Goal: Task Accomplishment & Management: Manage account settings

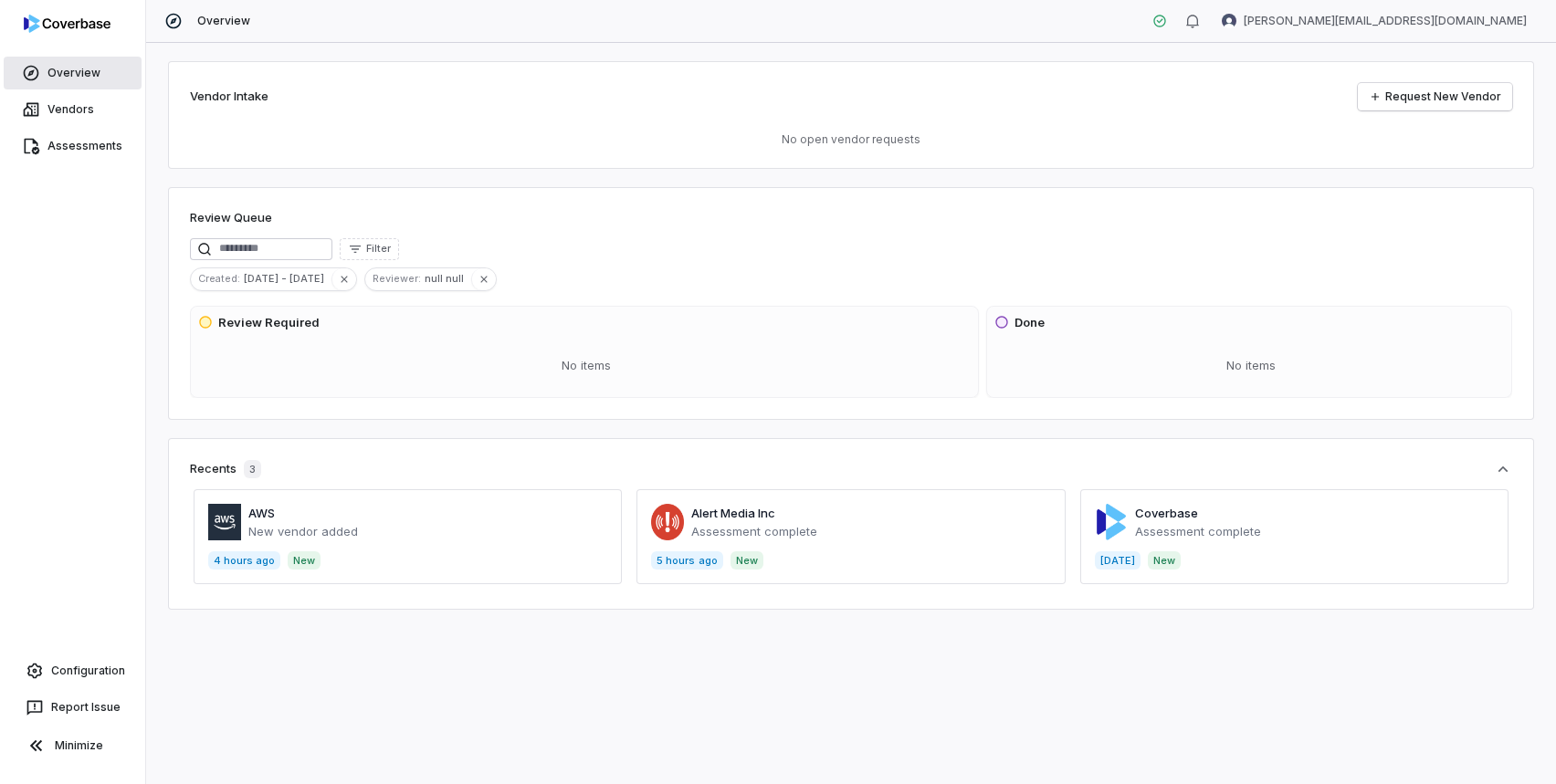
click at [59, 77] on span "Overview" at bounding box center [74, 74] width 53 height 15
click at [904, 512] on span at bounding box center [850, 536] width 428 height 95
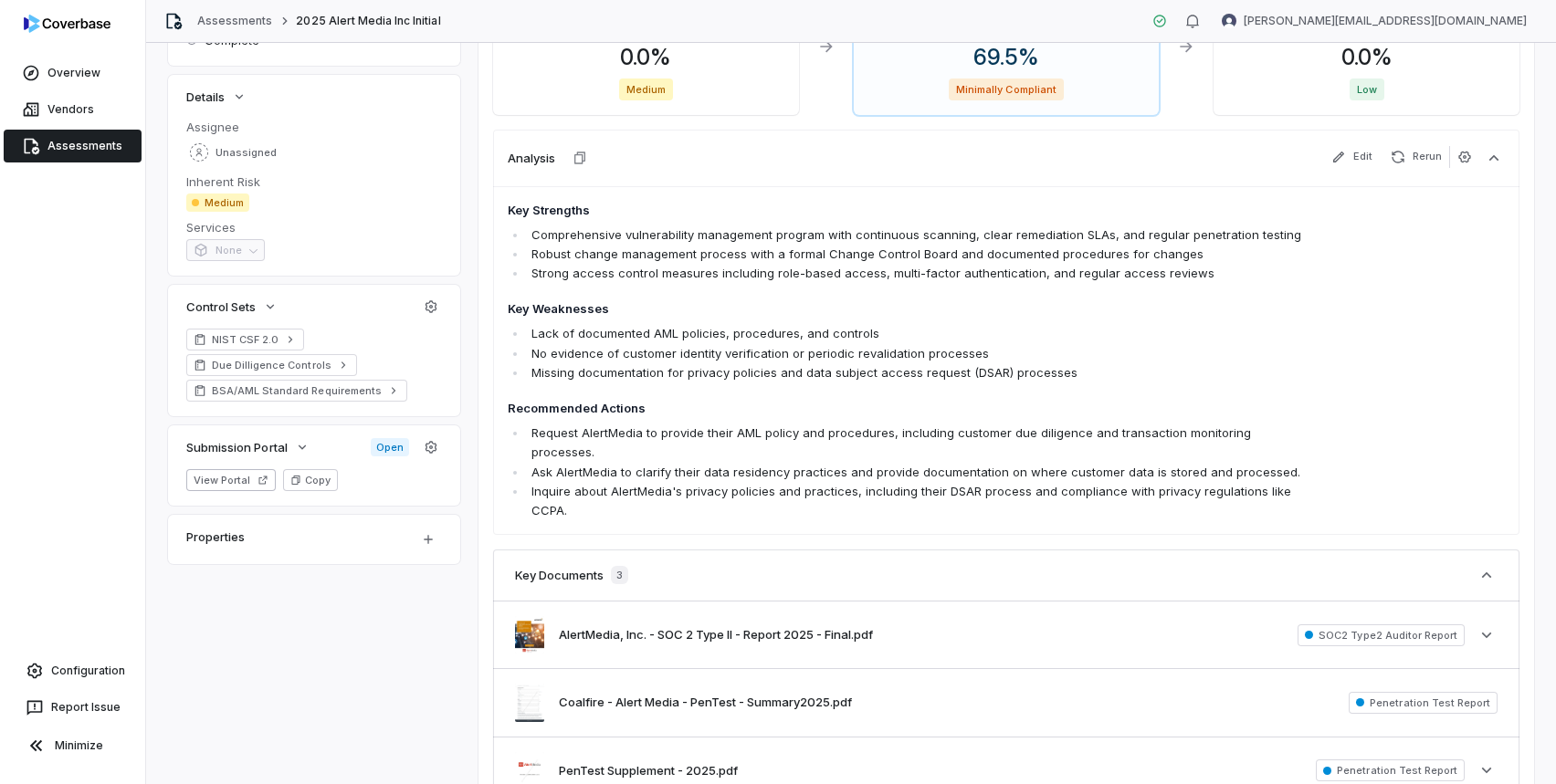
scroll to position [431, 0]
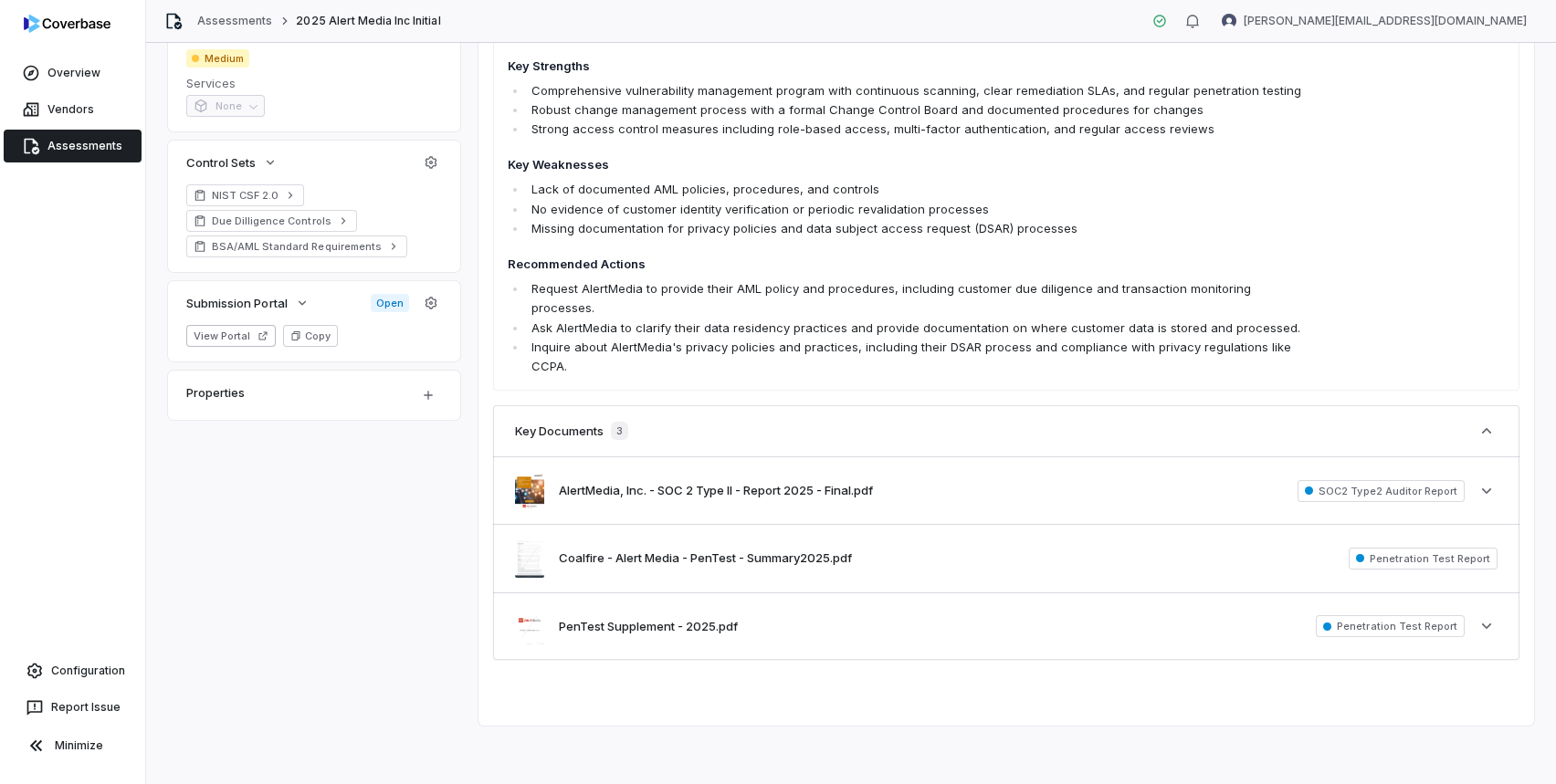
click at [783, 482] on button "AlertMedia, Inc. - SOC 2 Type II - Report 2025 - Final.pdf" at bounding box center [715, 491] width 314 height 18
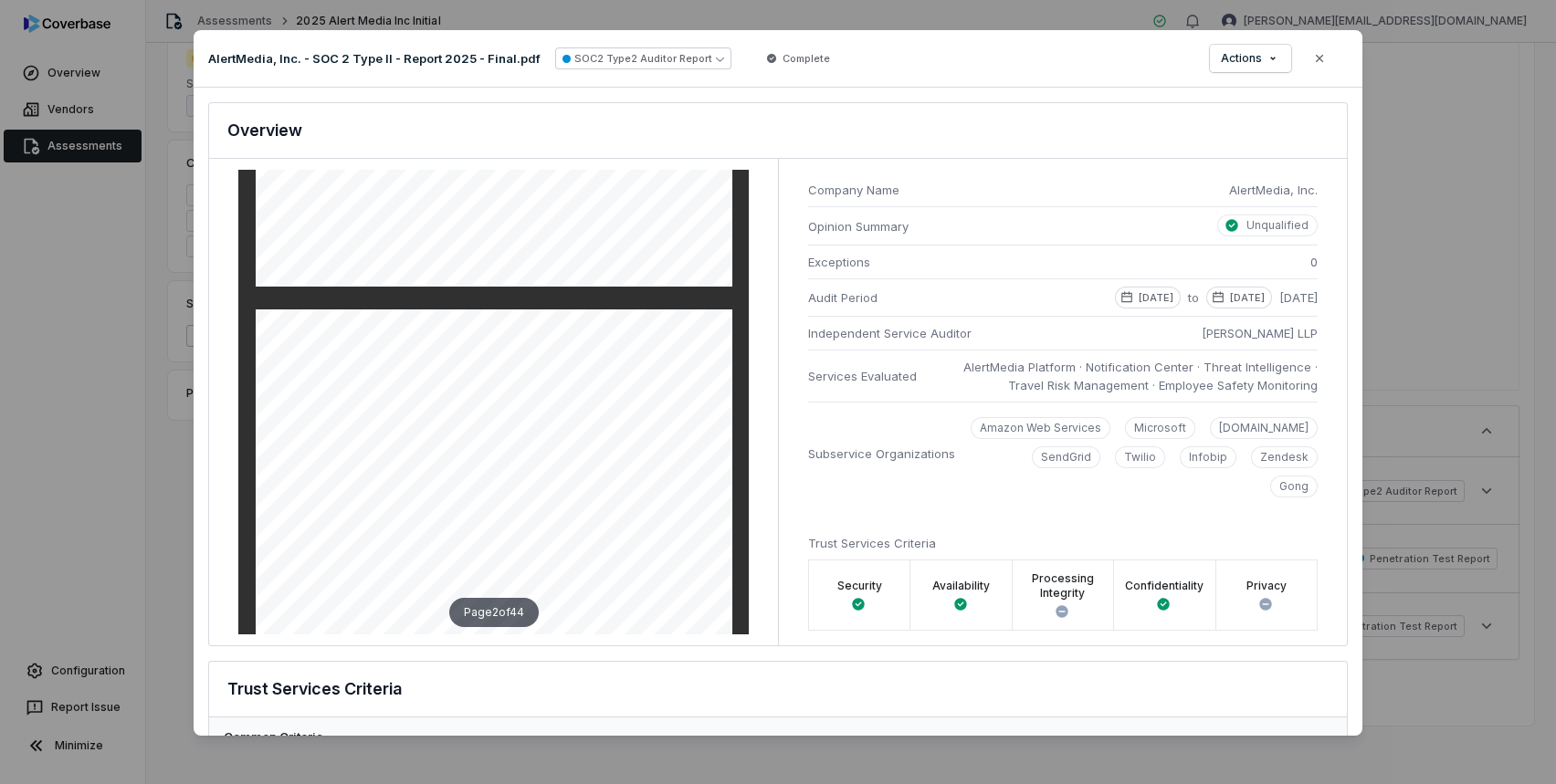
scroll to position [502, 0]
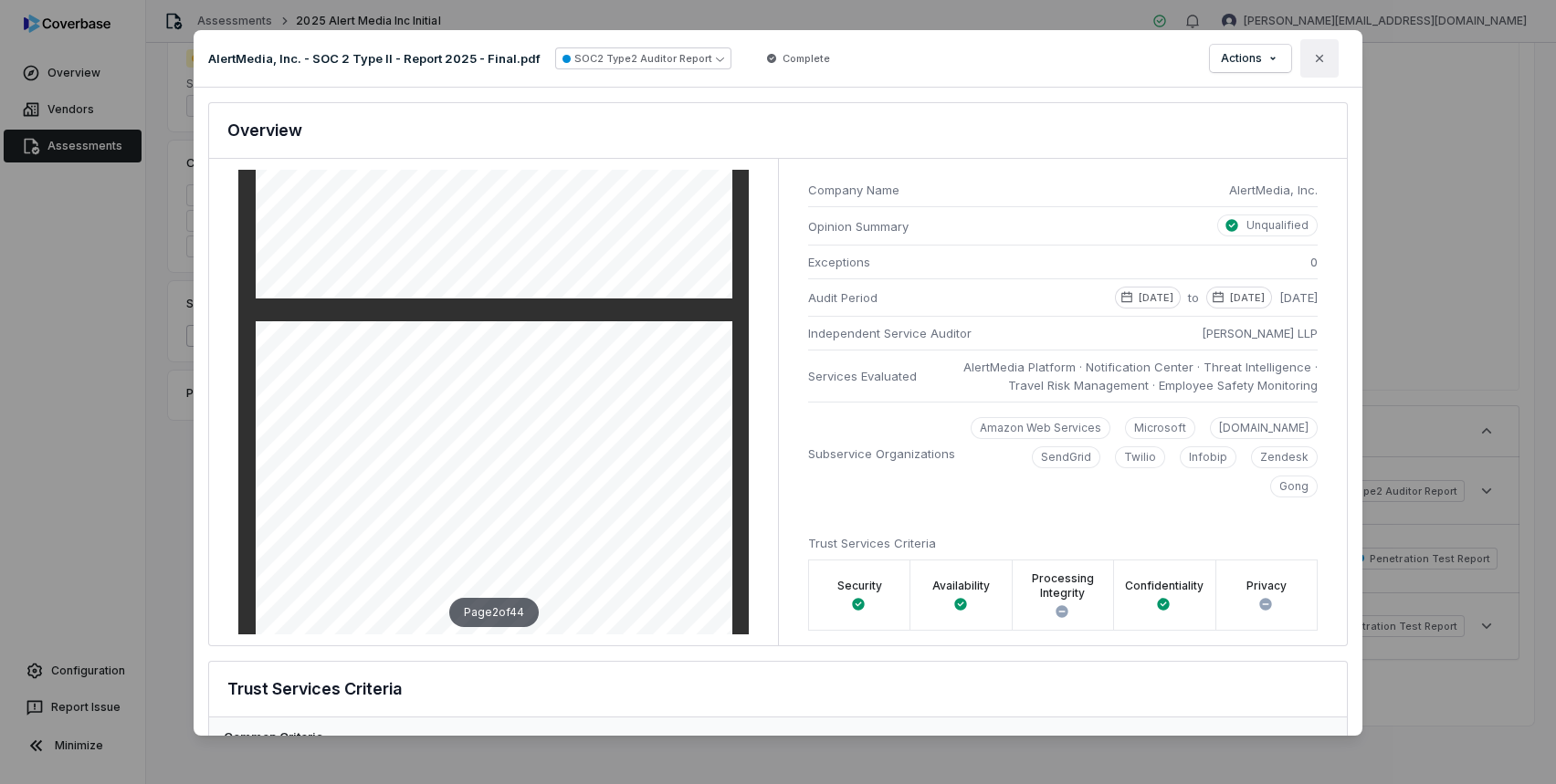
click at [1314, 62] on icon "button" at bounding box center [1319, 58] width 15 height 15
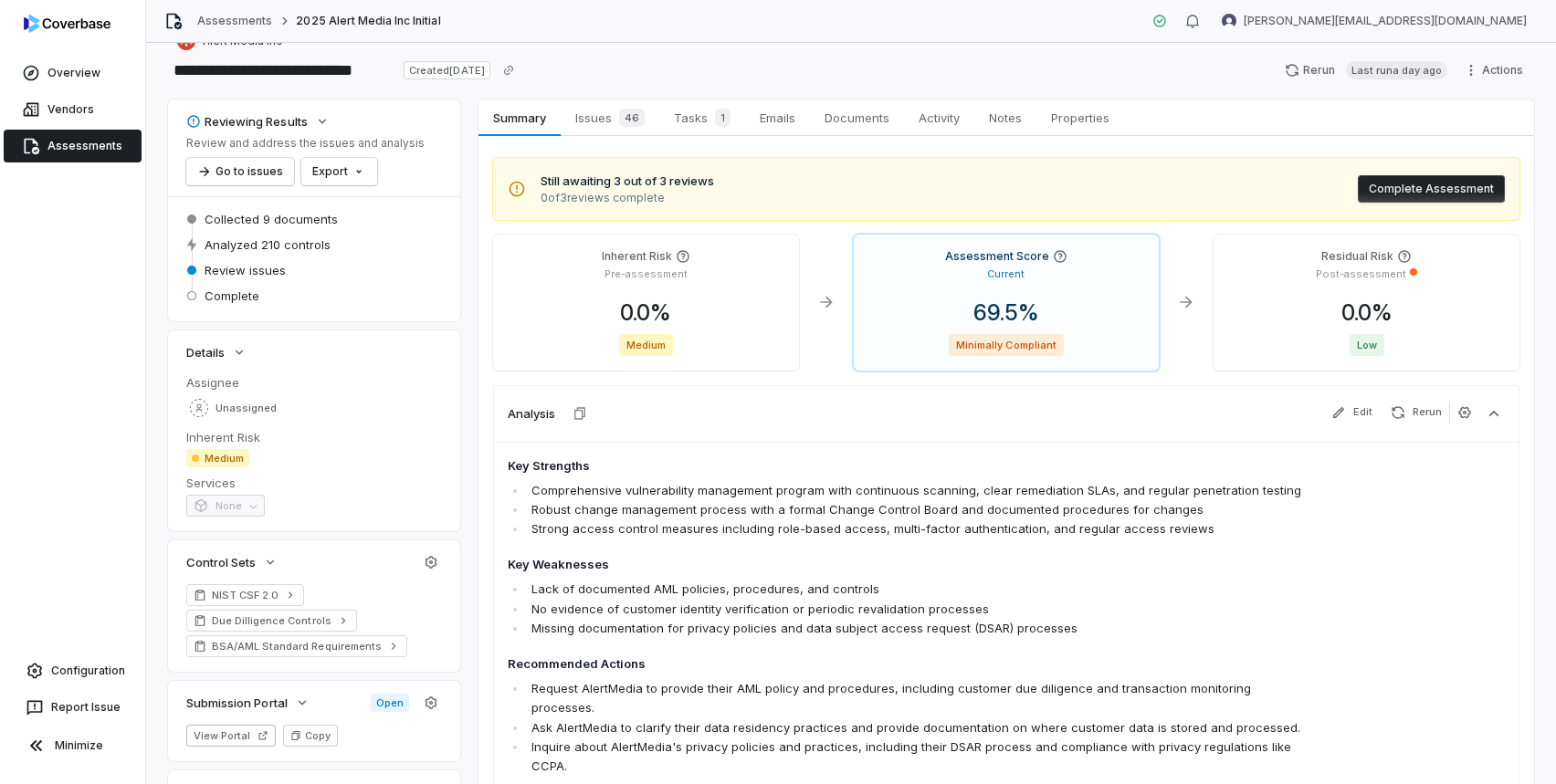
scroll to position [0, 0]
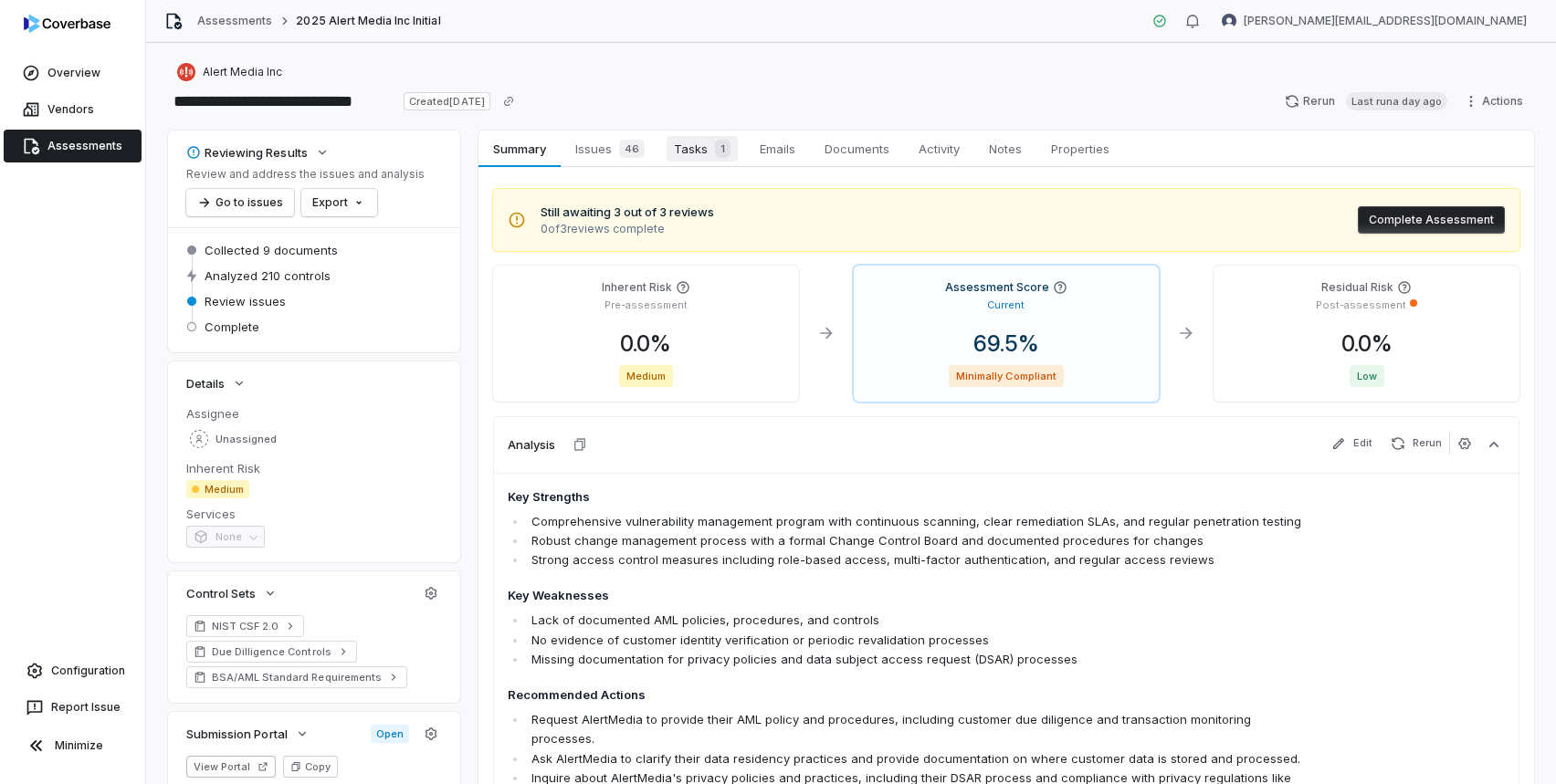
click at [700, 156] on span "Tasks 1" at bounding box center [702, 148] width 72 height 25
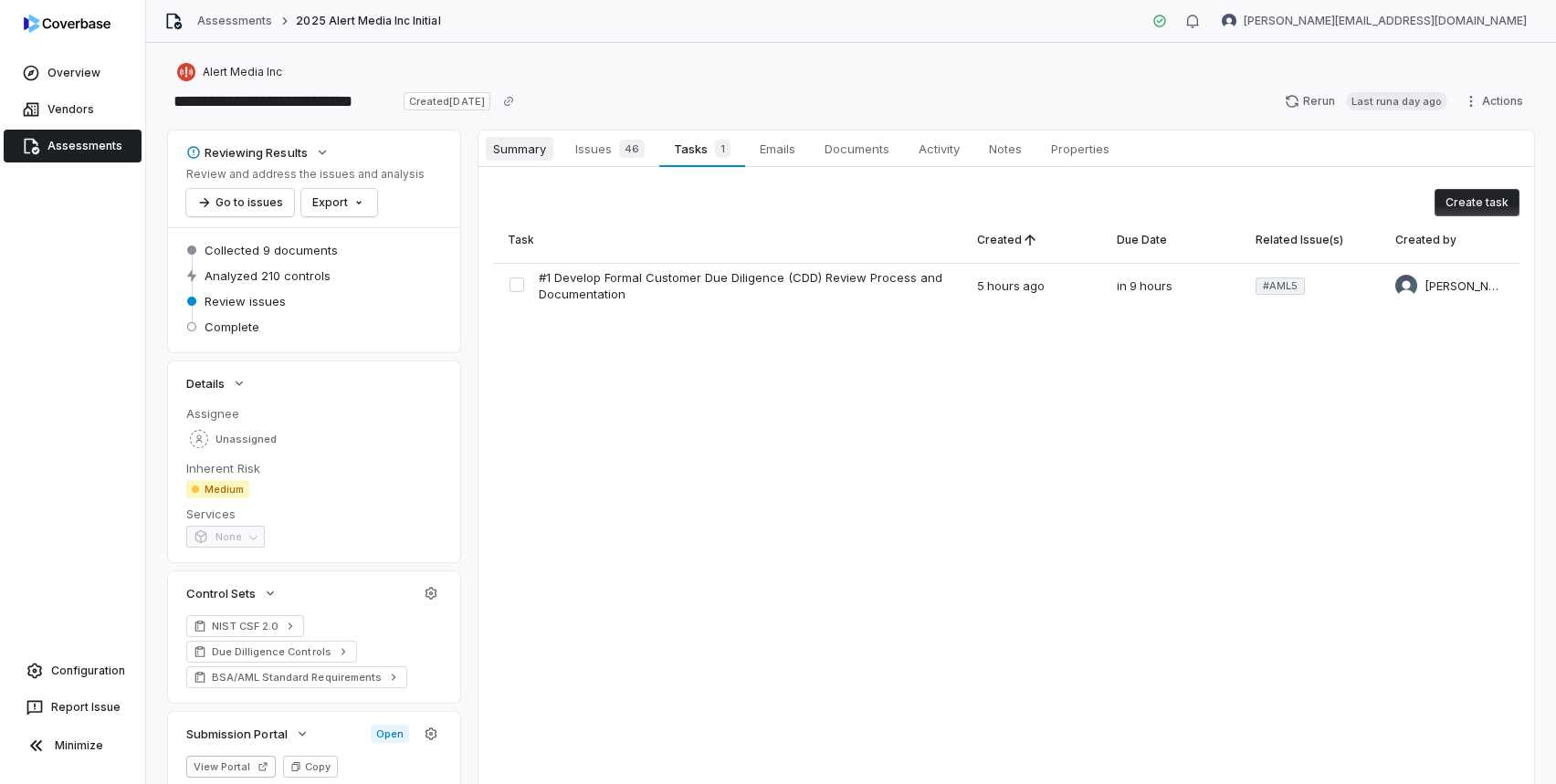
click at [519, 155] on span "Summary" at bounding box center [519, 148] width 68 height 24
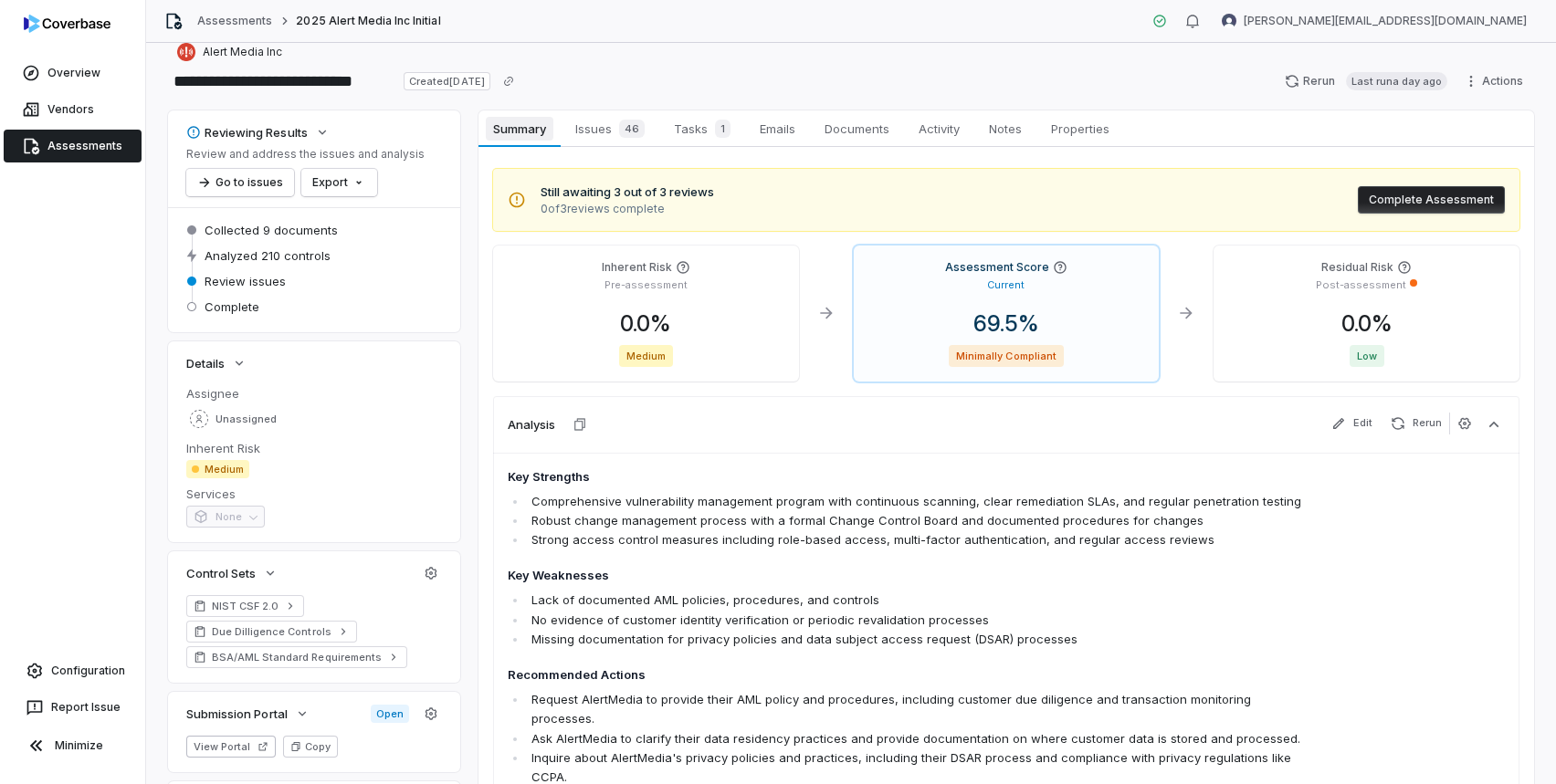
scroll to position [49, 0]
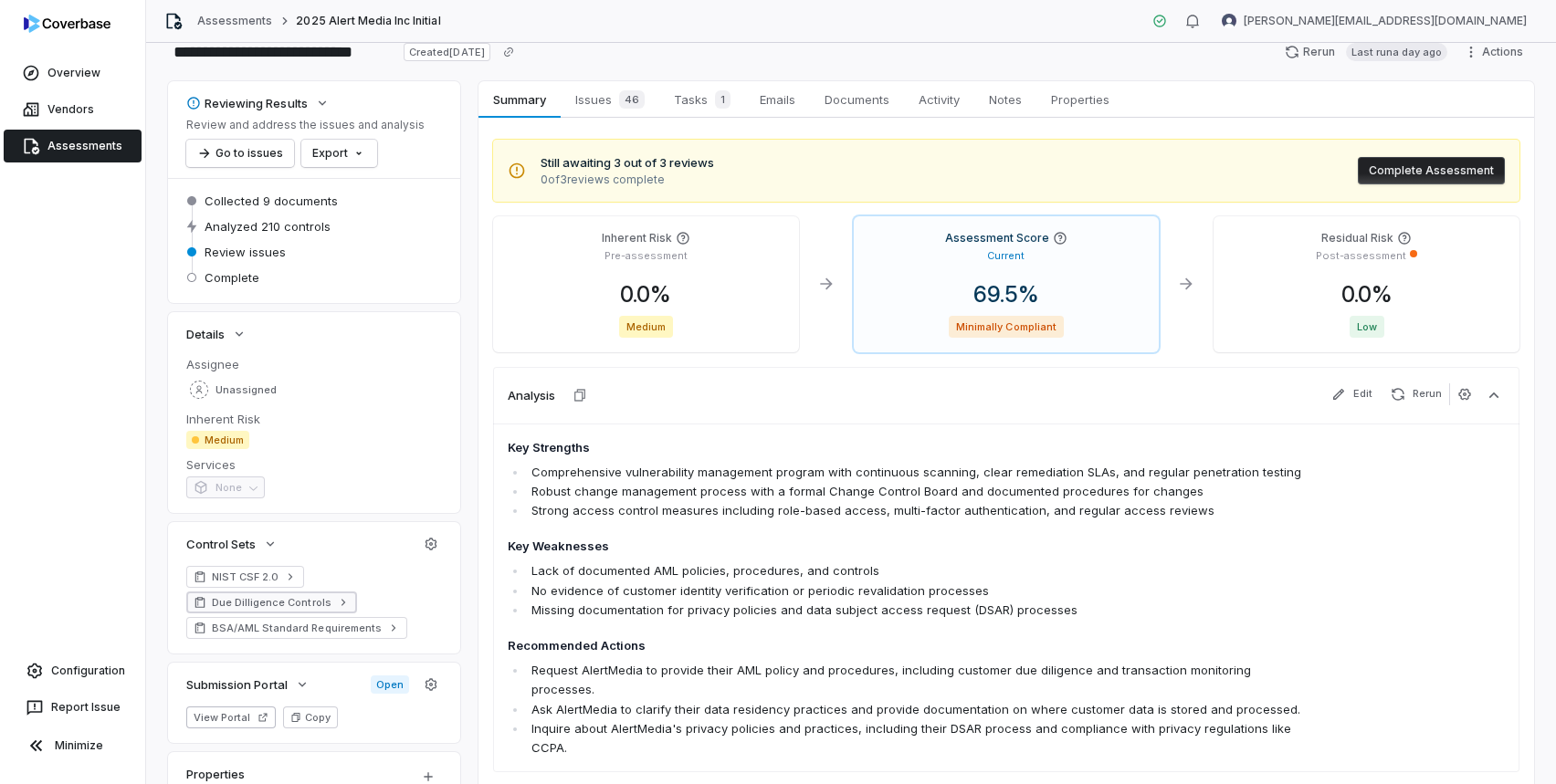
click at [329, 594] on link "Due Dilligence Controls" at bounding box center [271, 602] width 171 height 22
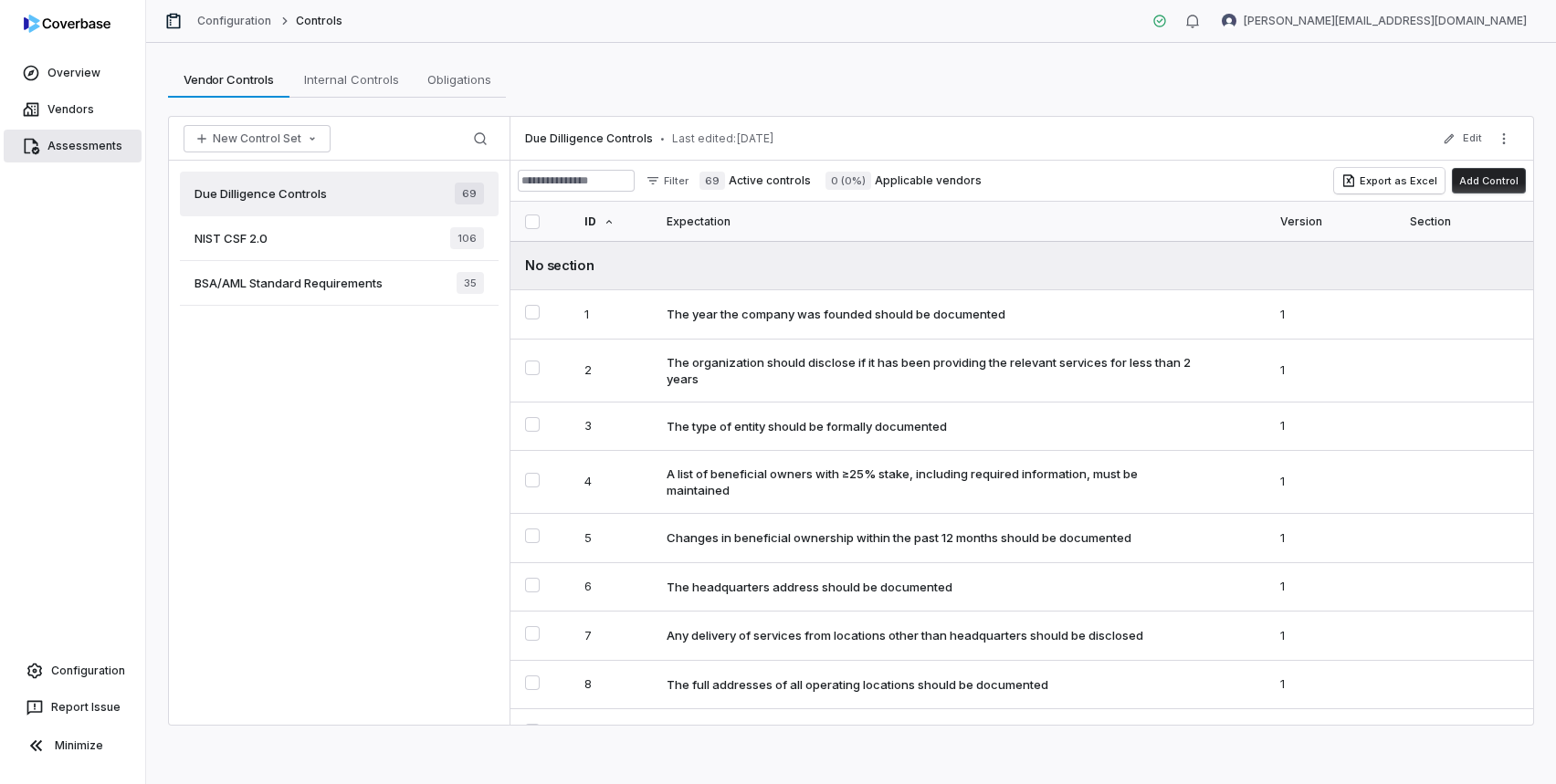
click at [82, 152] on span "Assessments" at bounding box center [84, 146] width 74 height 15
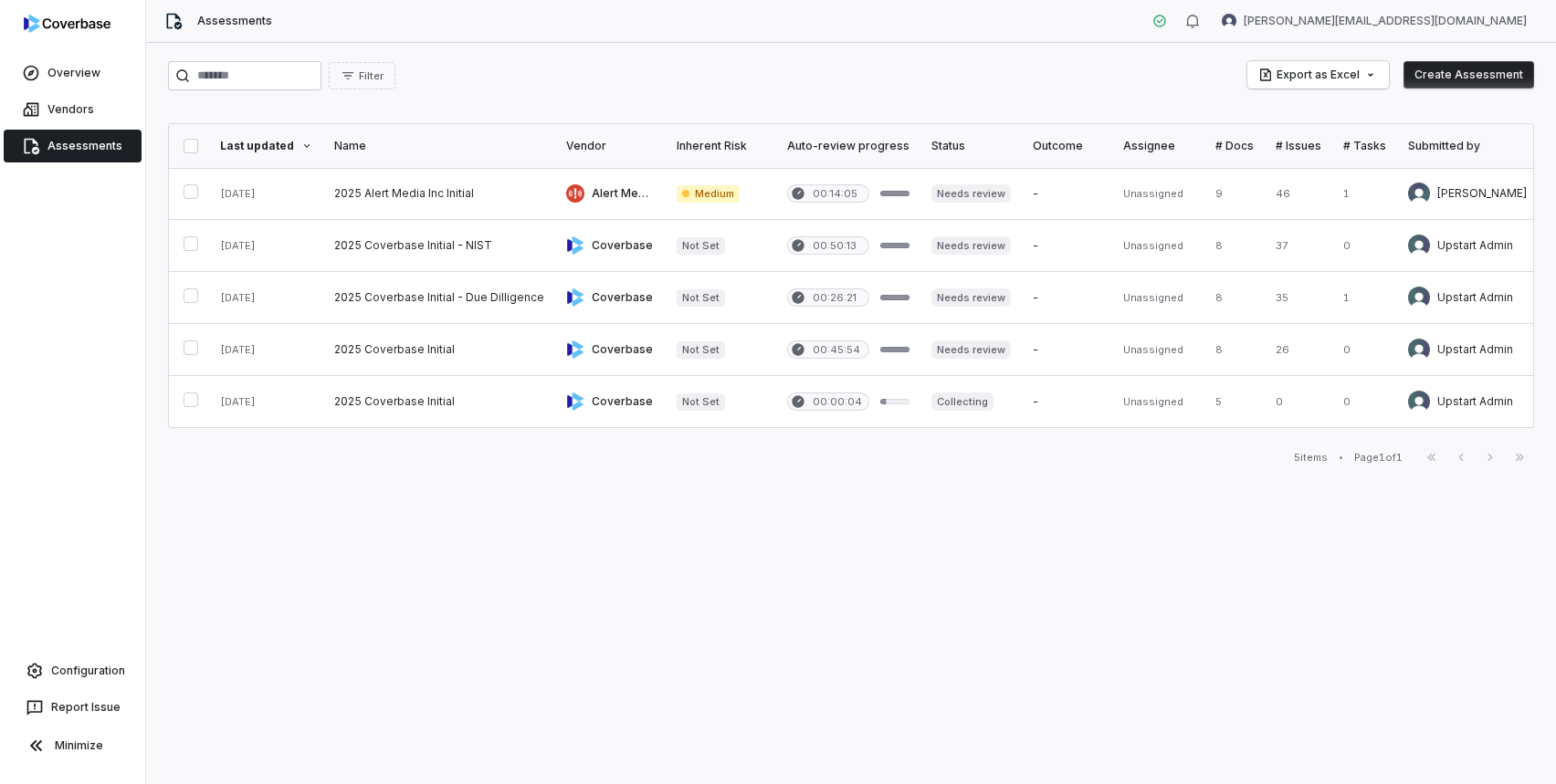
click at [1484, 83] on button "Create Assessment" at bounding box center [1468, 74] width 131 height 27
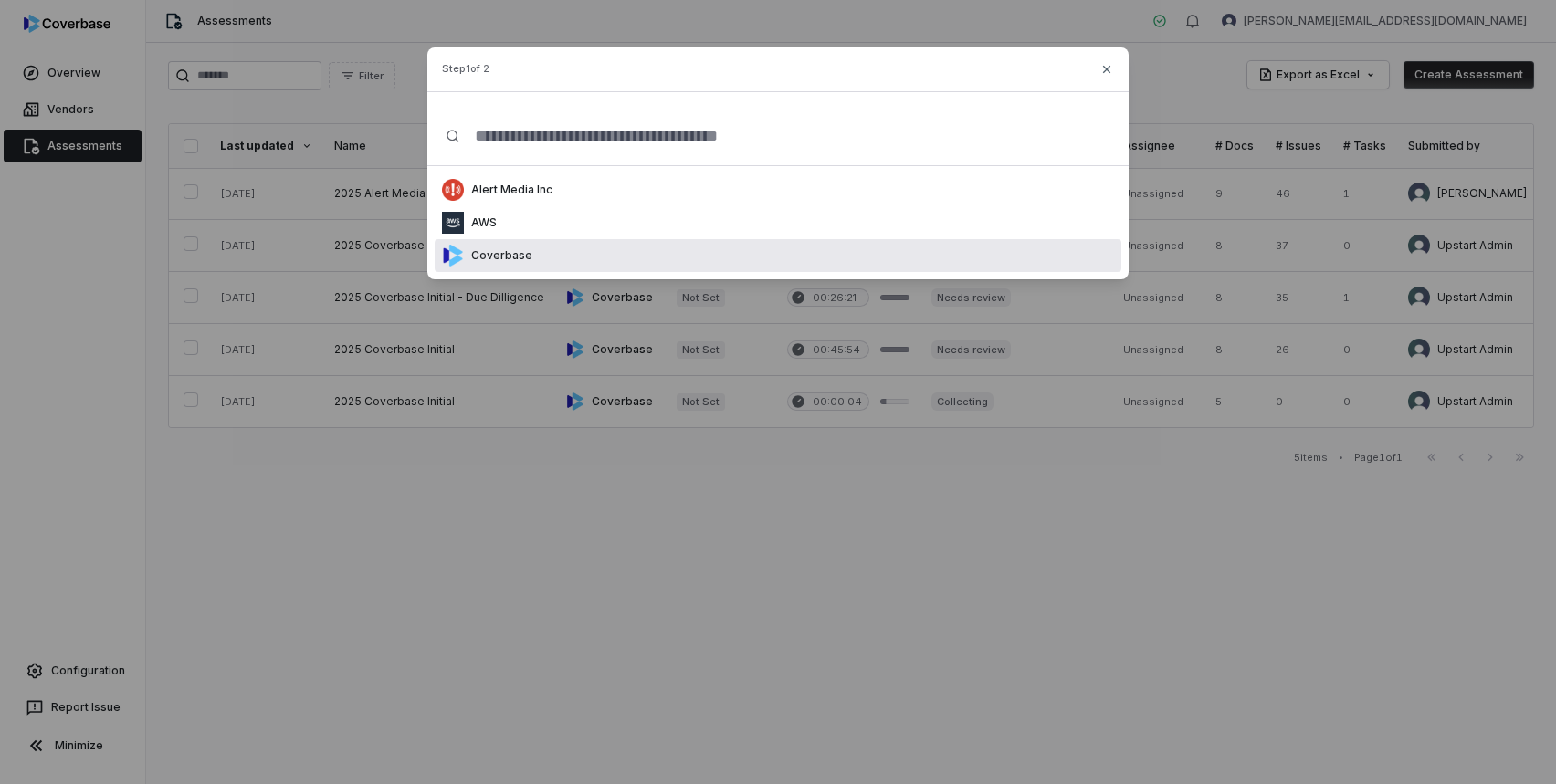
click at [496, 249] on p "Coverbase" at bounding box center [498, 256] width 69 height 15
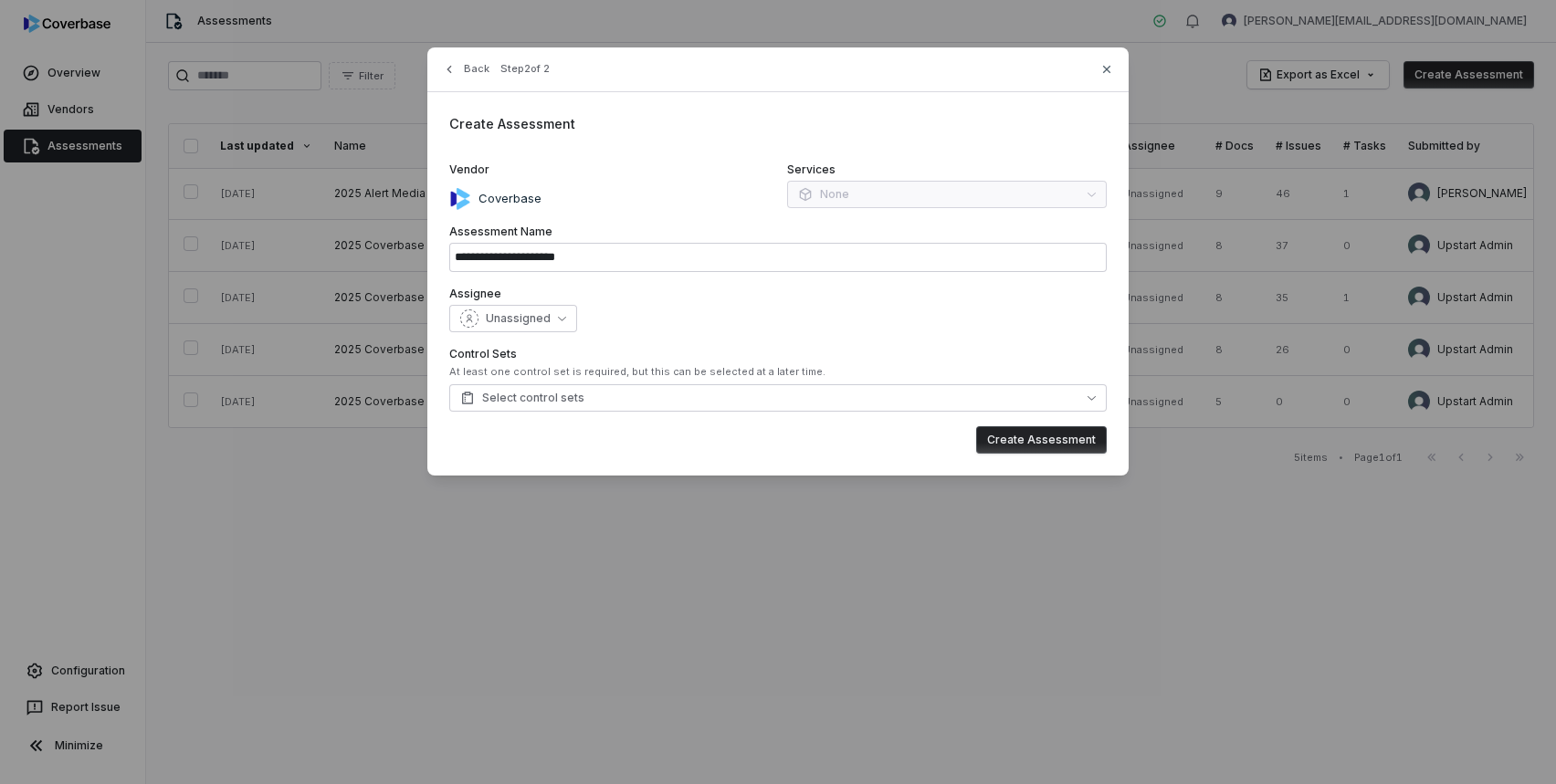
click at [513, 302] on div "Assignee Unassigned" at bounding box center [778, 309] width 658 height 45
click at [500, 330] on button "Unassigned" at bounding box center [514, 318] width 128 height 27
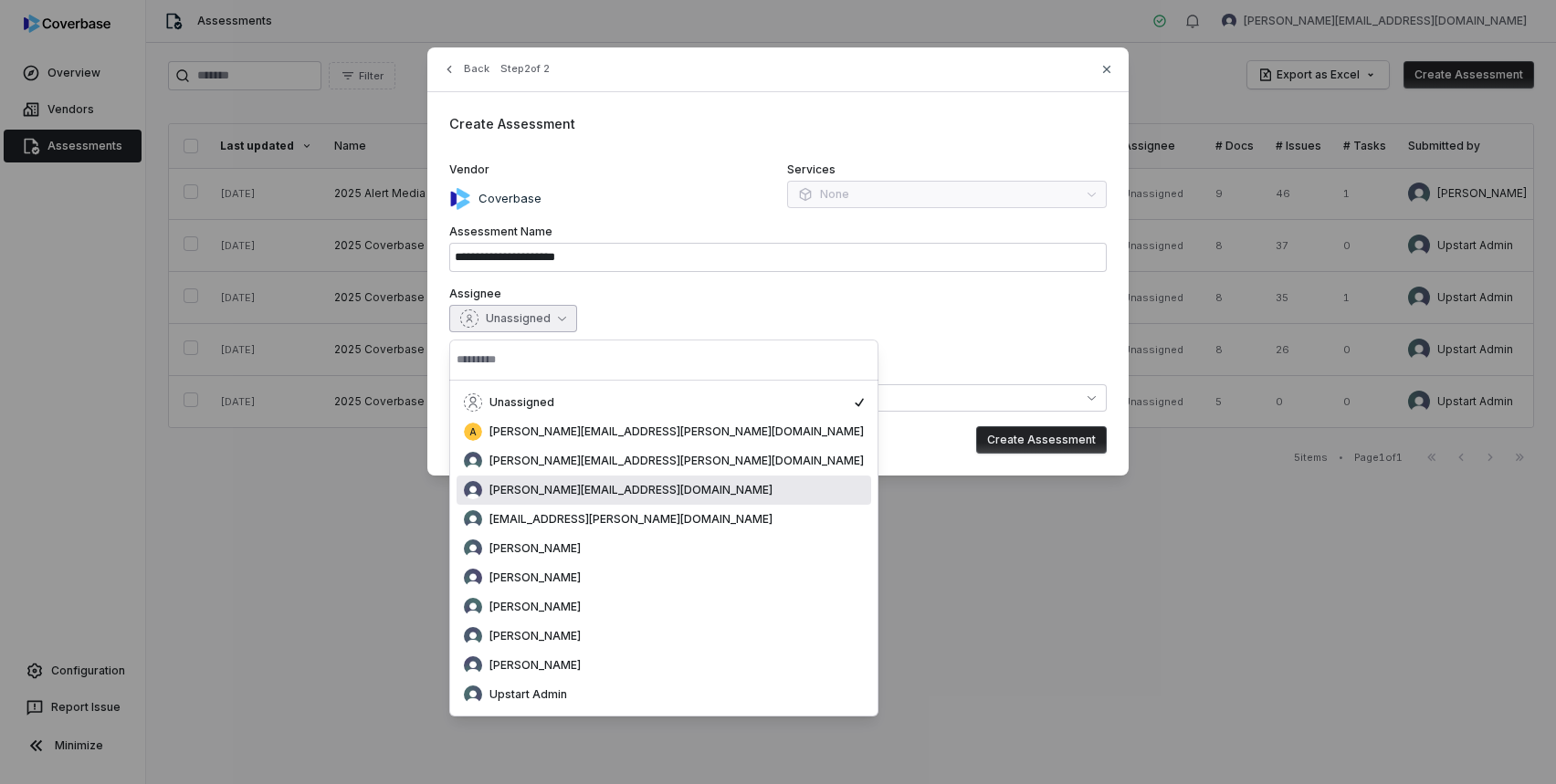
click at [552, 483] on span "[PERSON_NAME][EMAIL_ADDRESS][DOMAIN_NAME]" at bounding box center [631, 491] width 283 height 15
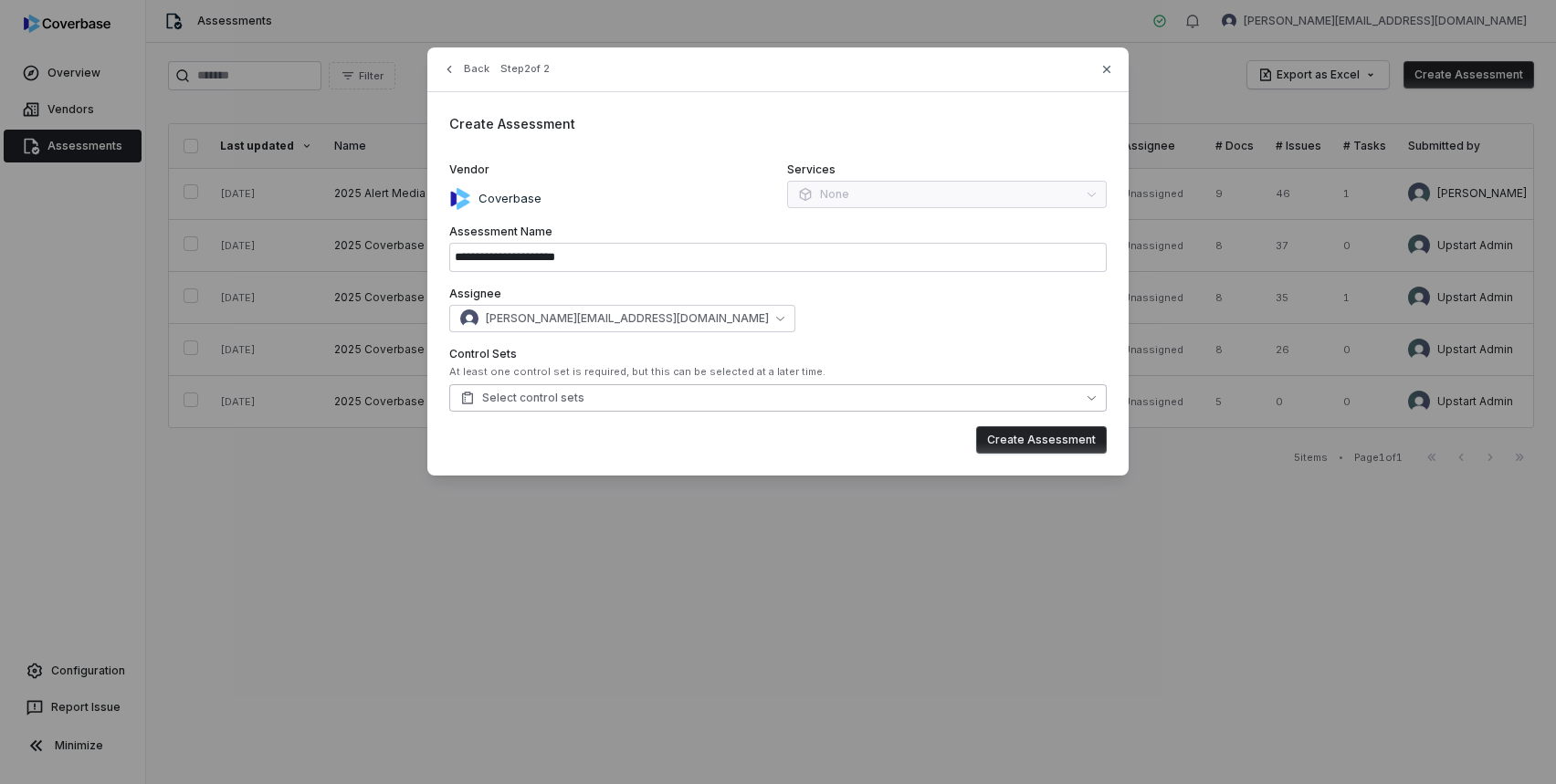
click at [550, 396] on span "Select control sets" at bounding box center [522, 399] width 124 height 15
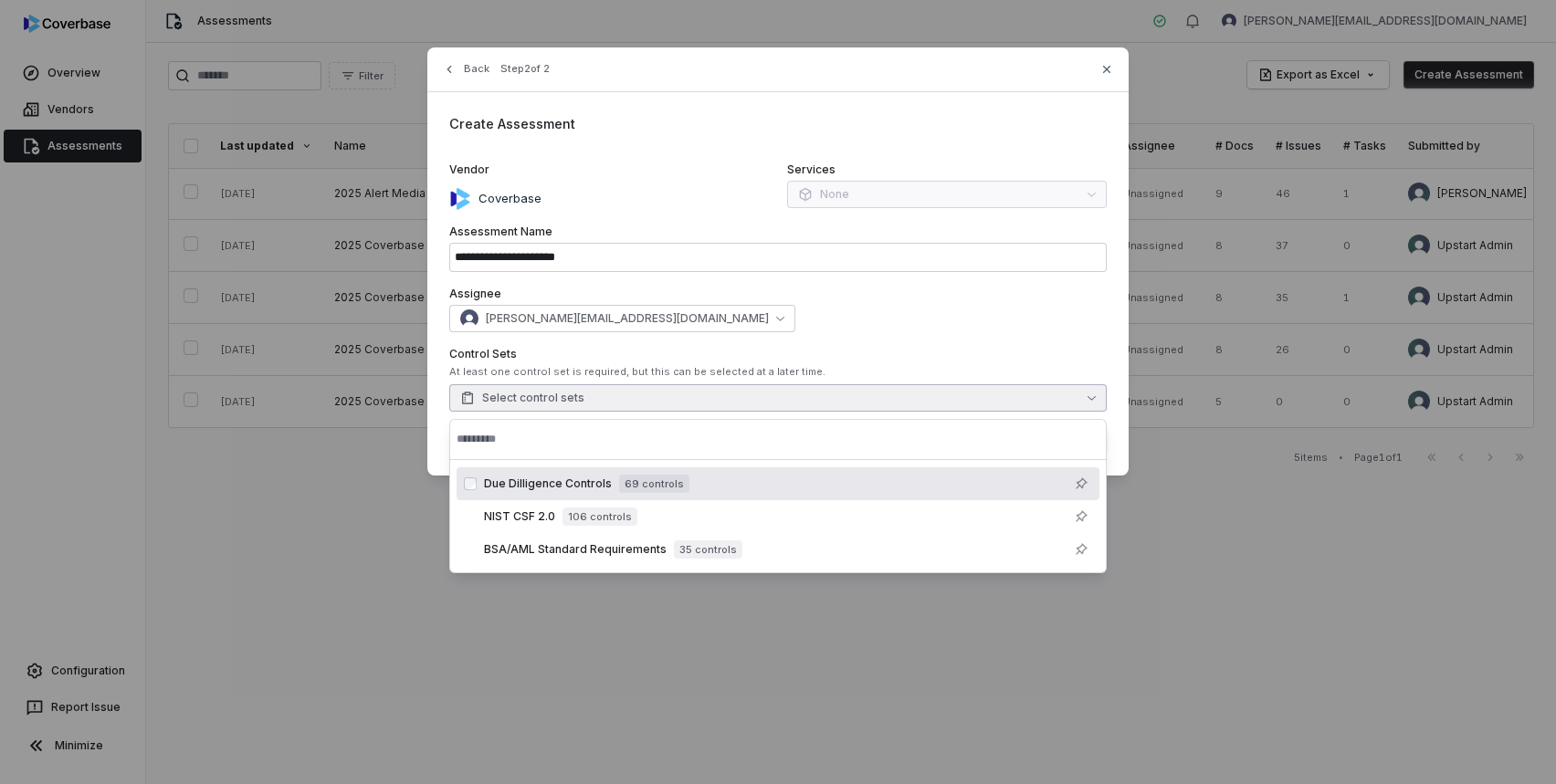
click at [766, 498] on div "Due Dilligence Controls 69 controls" at bounding box center [778, 483] width 643 height 33
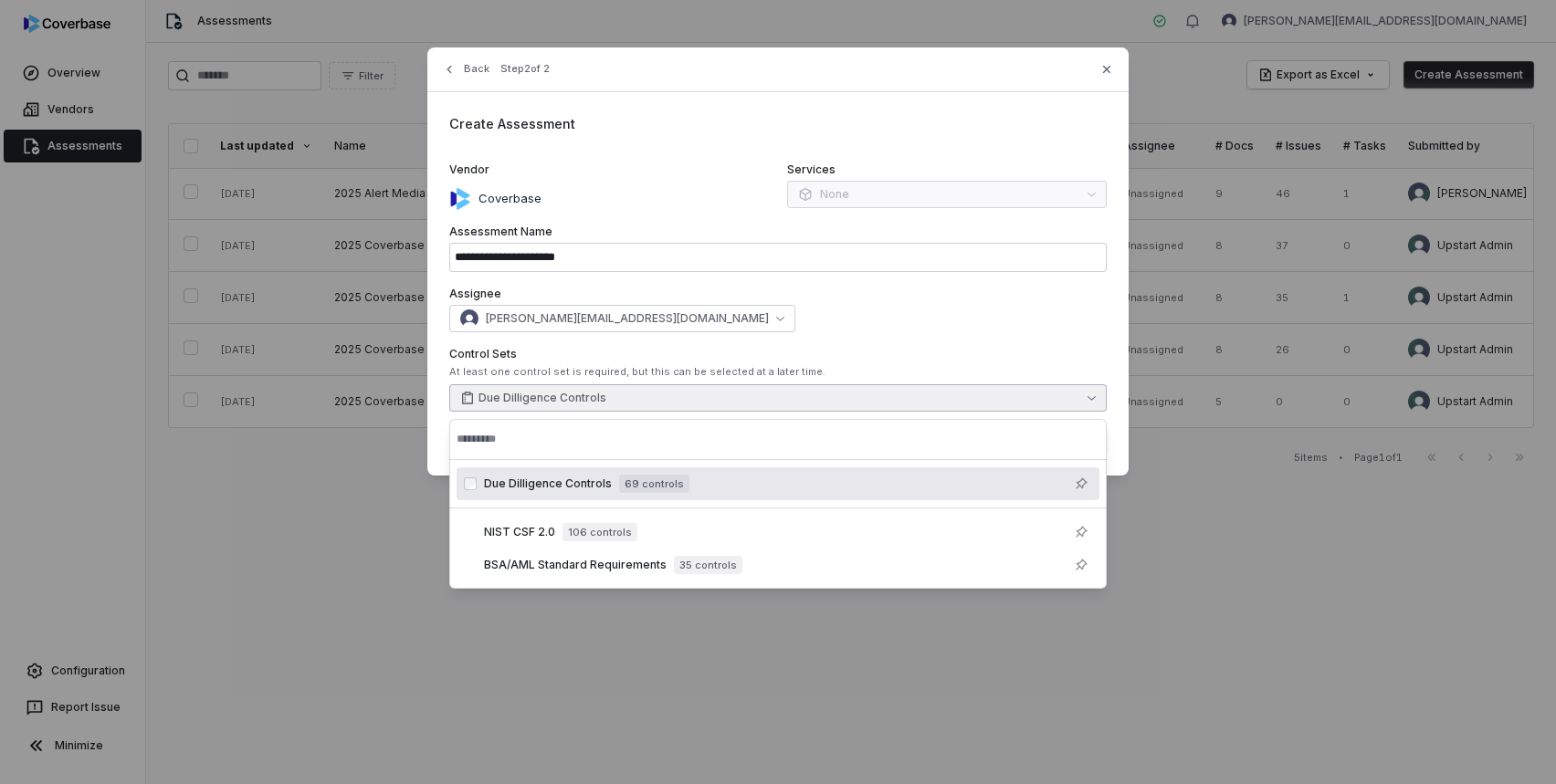
click at [888, 306] on div "[PERSON_NAME][EMAIL_ADDRESS][DOMAIN_NAME]" at bounding box center [778, 318] width 658 height 27
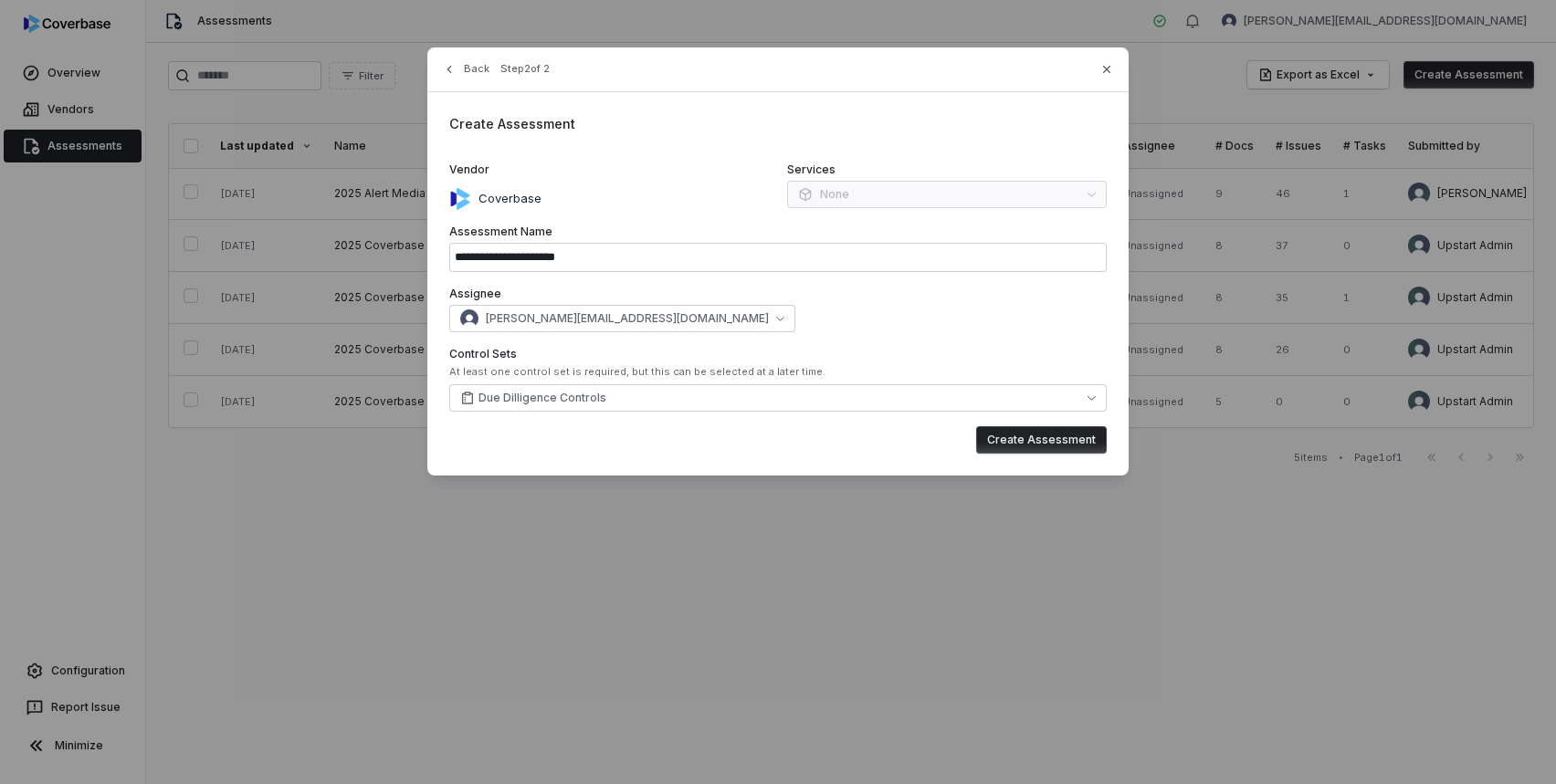
click at [1071, 440] on button "Create Assessment" at bounding box center [1041, 439] width 131 height 27
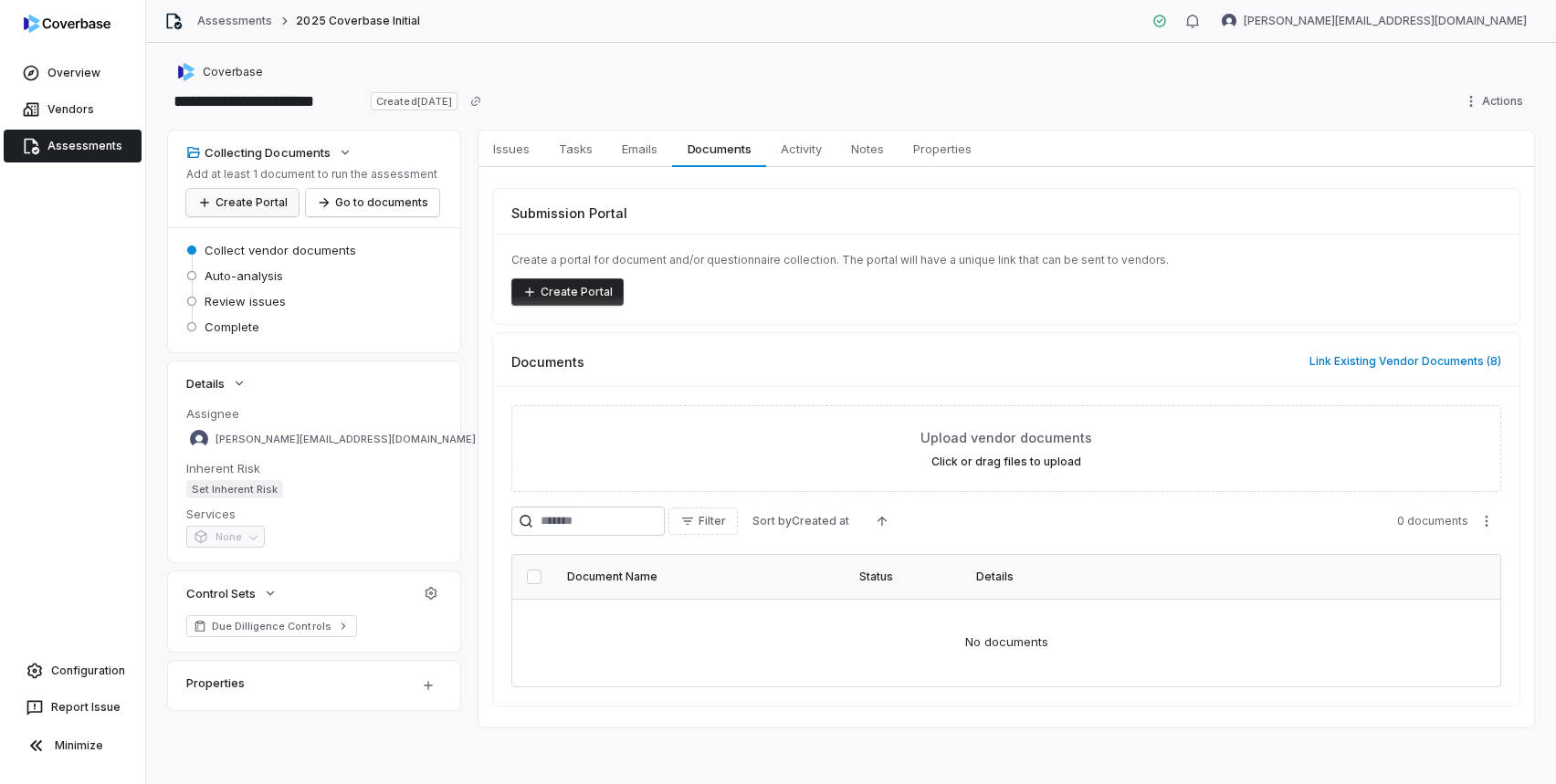
click at [268, 196] on button "Create Portal" at bounding box center [242, 203] width 112 height 27
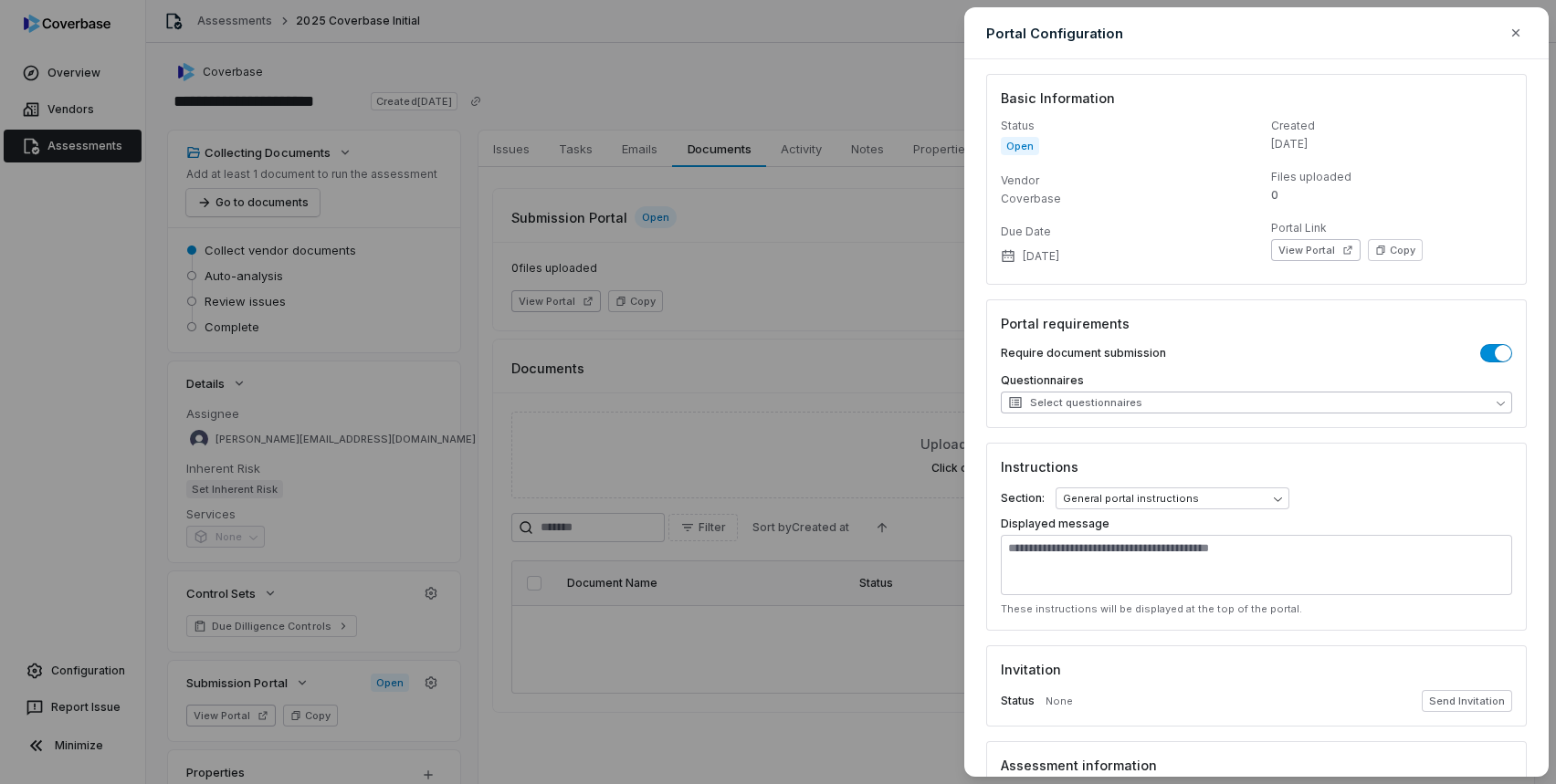
click at [1366, 393] on button "Select questionnaires" at bounding box center [1256, 402] width 512 height 22
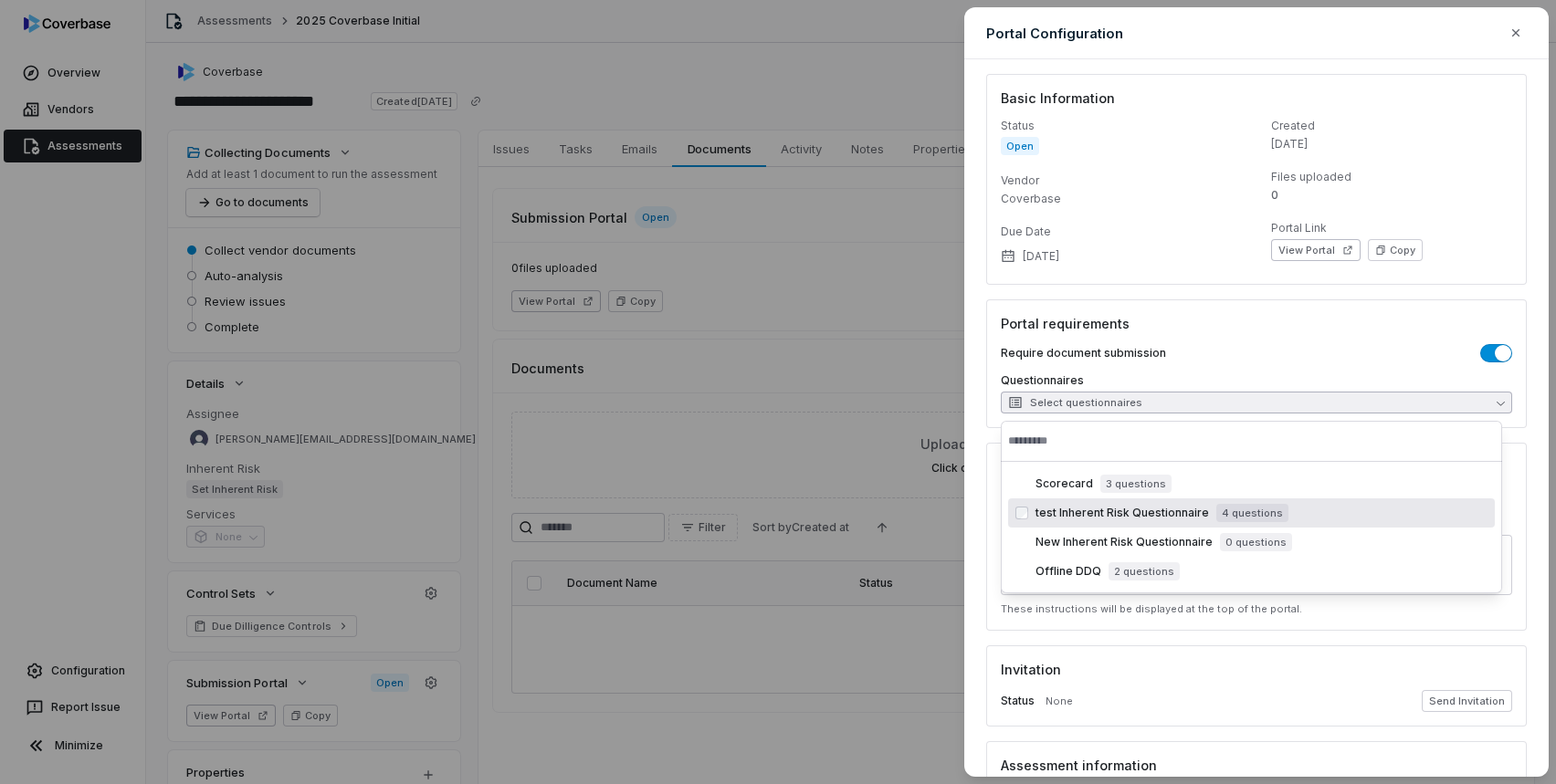
click at [1065, 512] on span "test Inherent Risk Questionnaire" at bounding box center [1122, 514] width 173 height 15
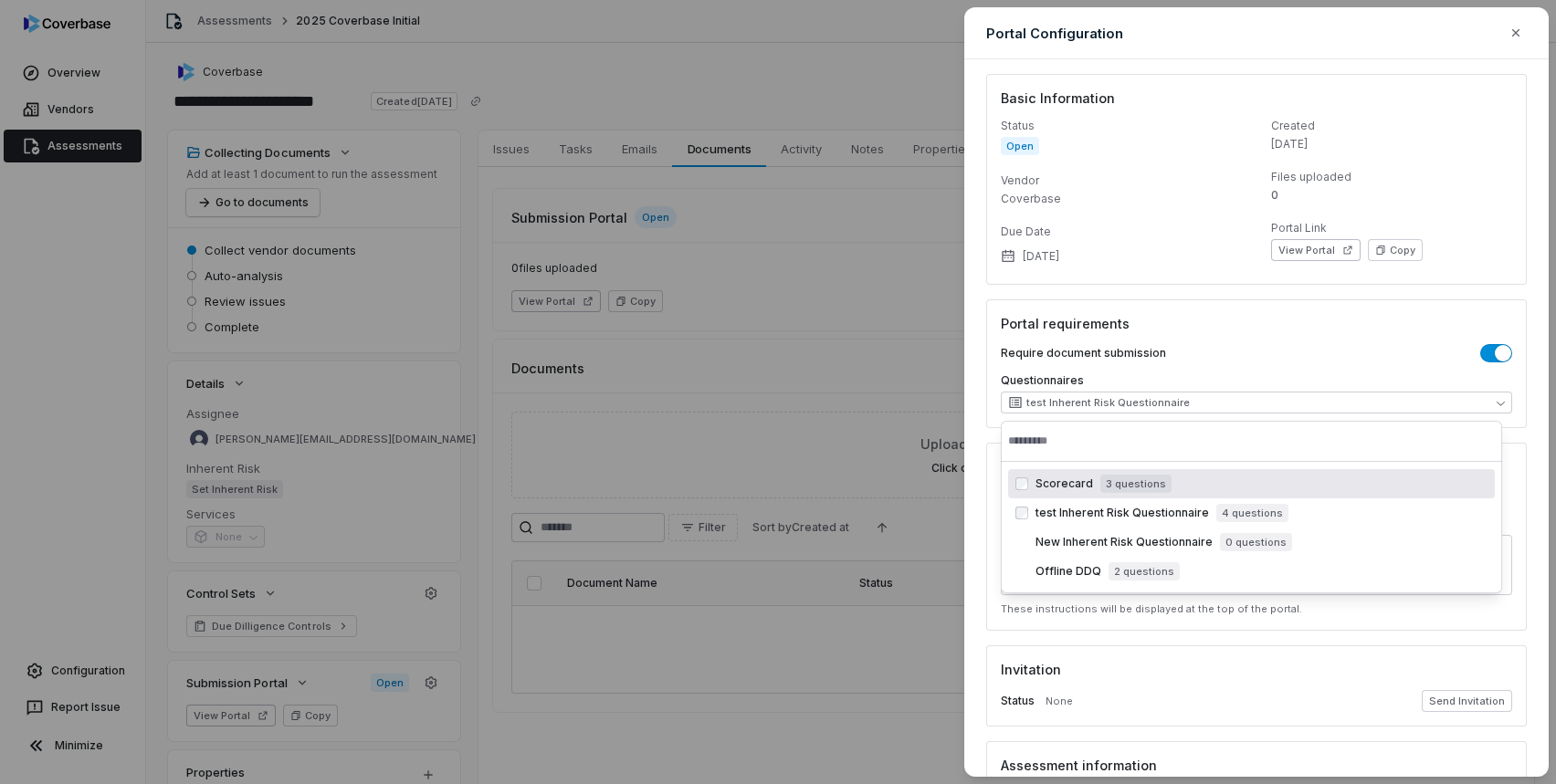
click at [1219, 336] on div "Portal requirements Require document submission Questionnaires test Inherent Ri…" at bounding box center [1256, 364] width 541 height 129
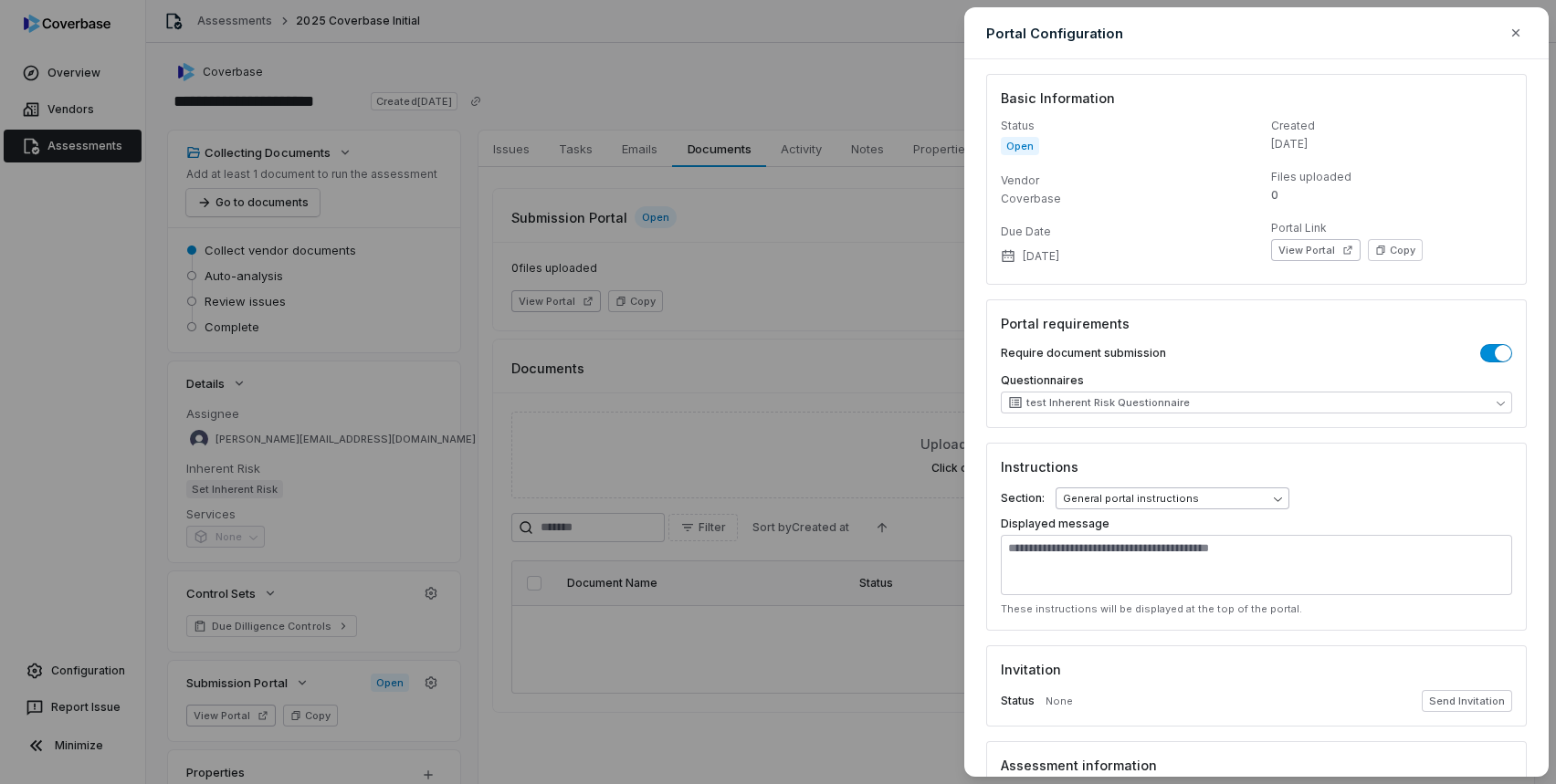
click at [1178, 502] on body "**********" at bounding box center [778, 392] width 1556 height 784
click at [1207, 443] on div "**********" at bounding box center [778, 392] width 1556 height 784
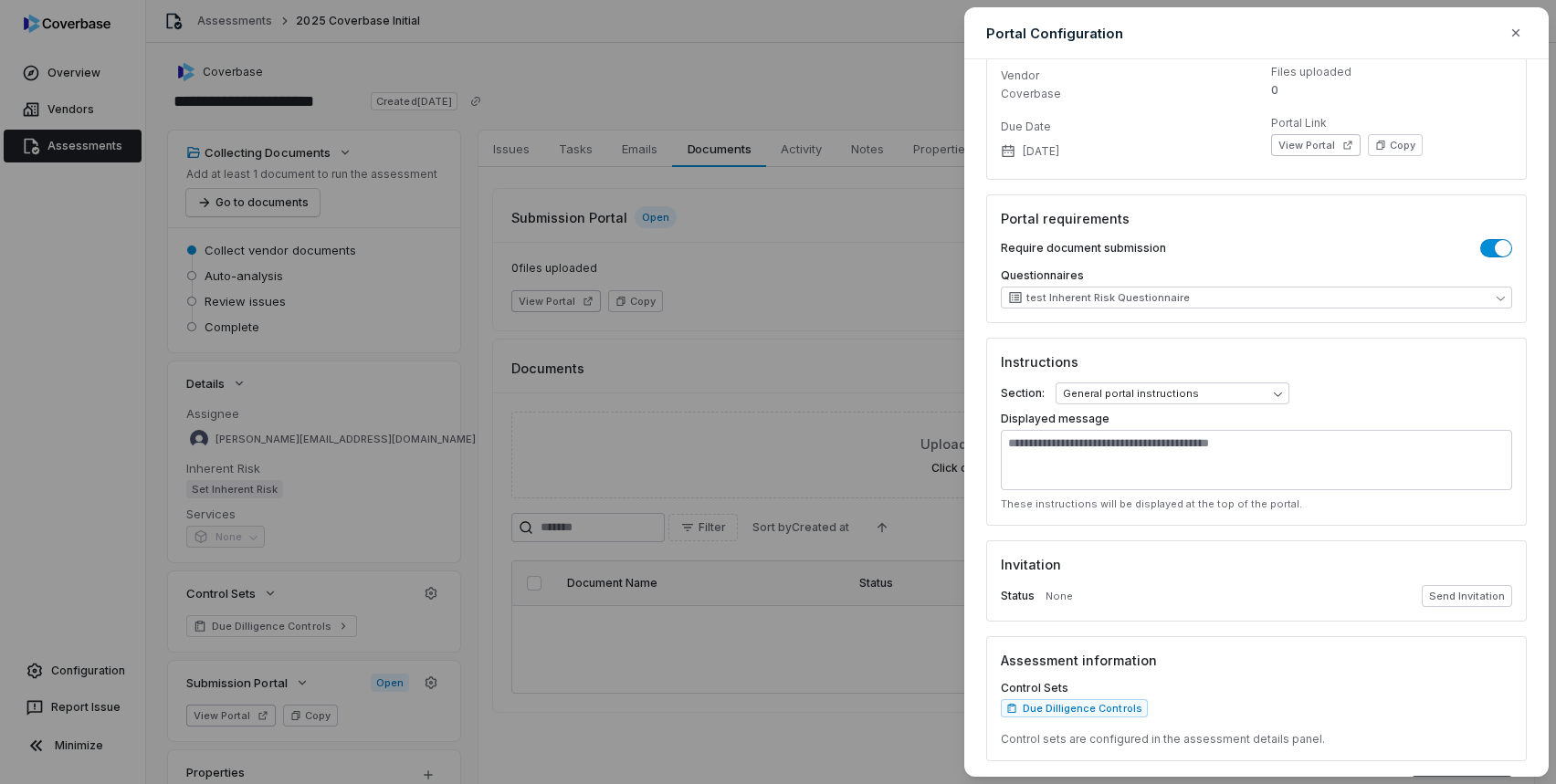
scroll to position [127, 0]
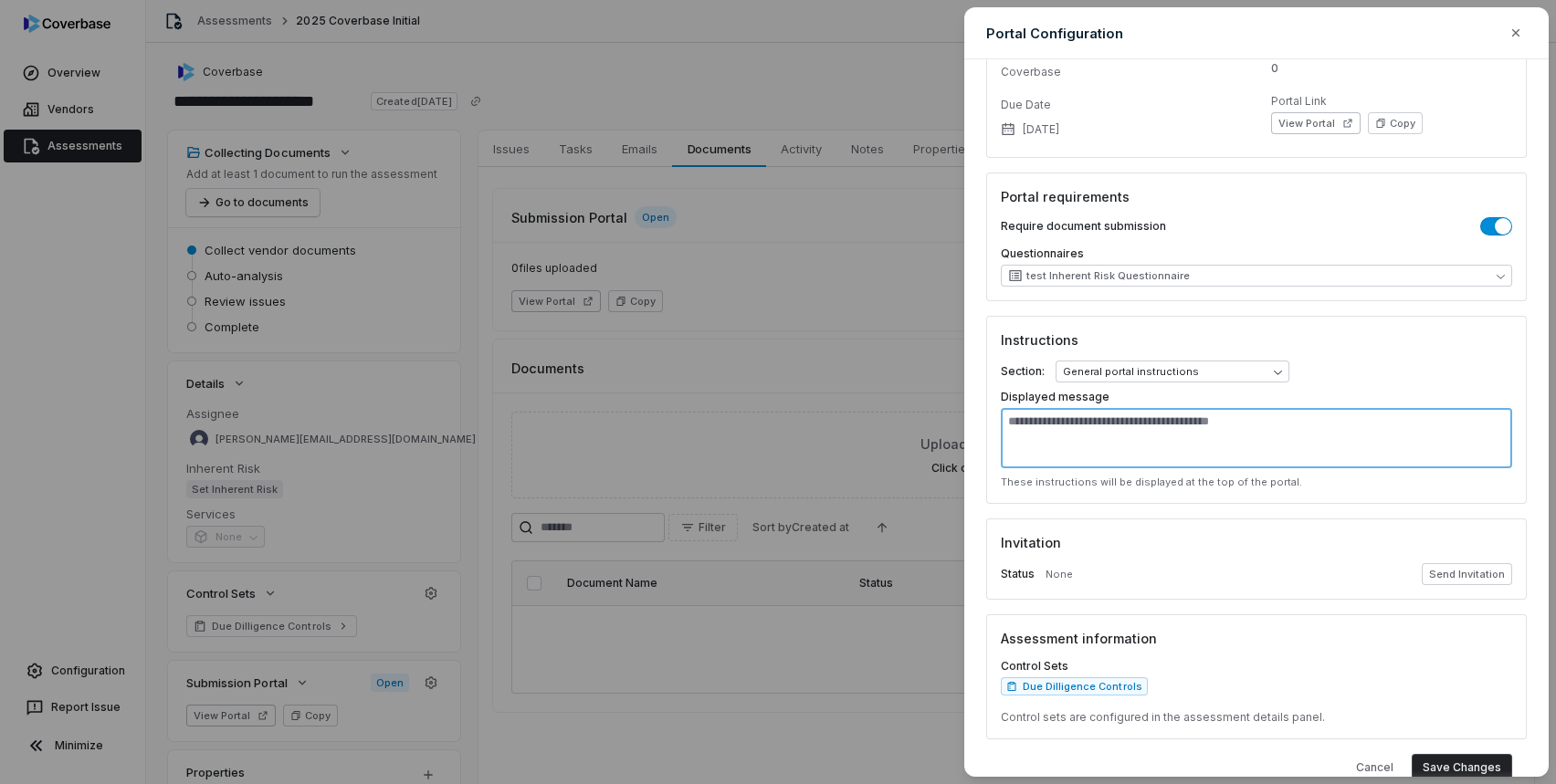
click at [1205, 439] on textarea at bounding box center [1256, 438] width 512 height 60
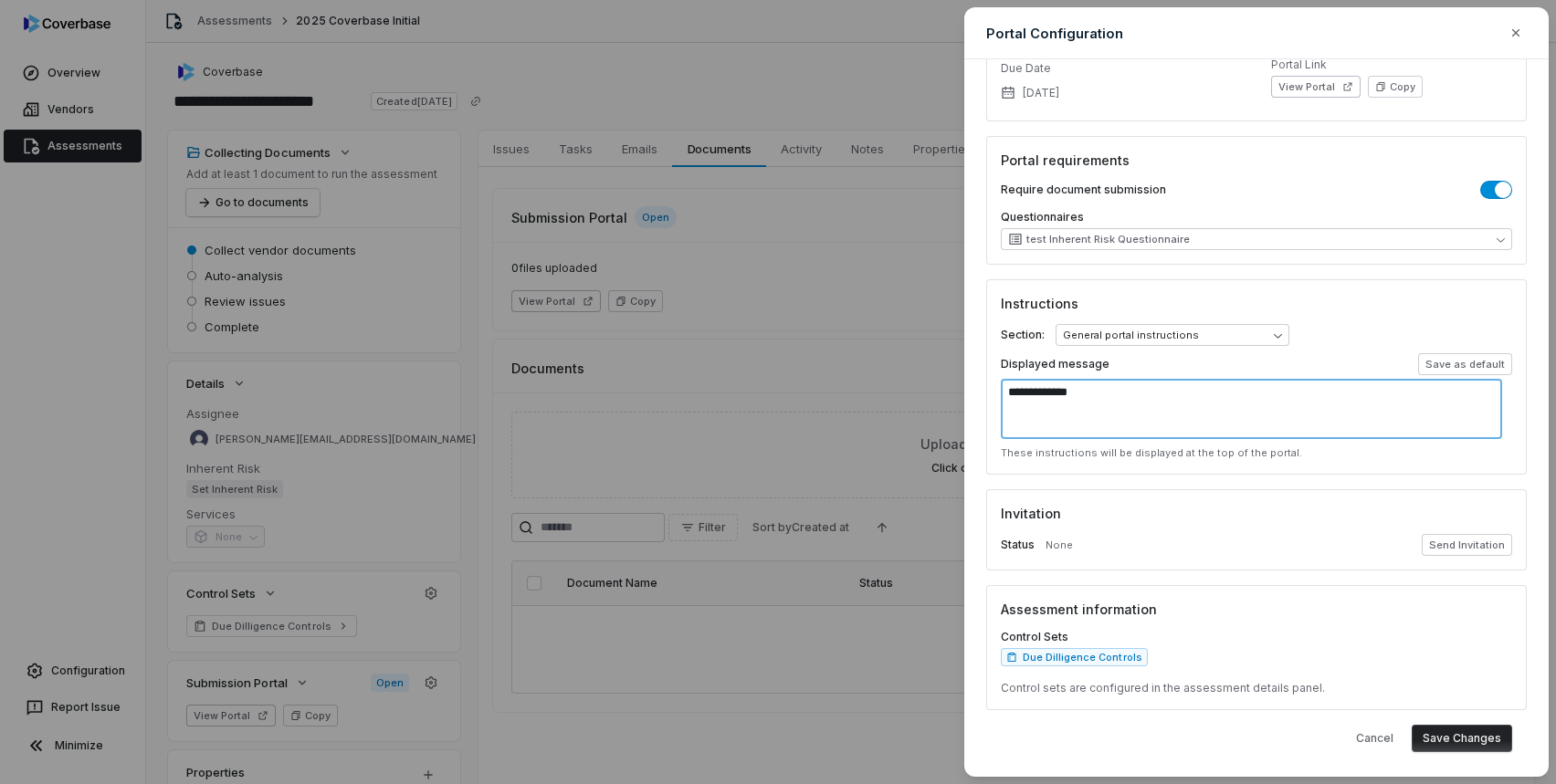
scroll to position [168, 0]
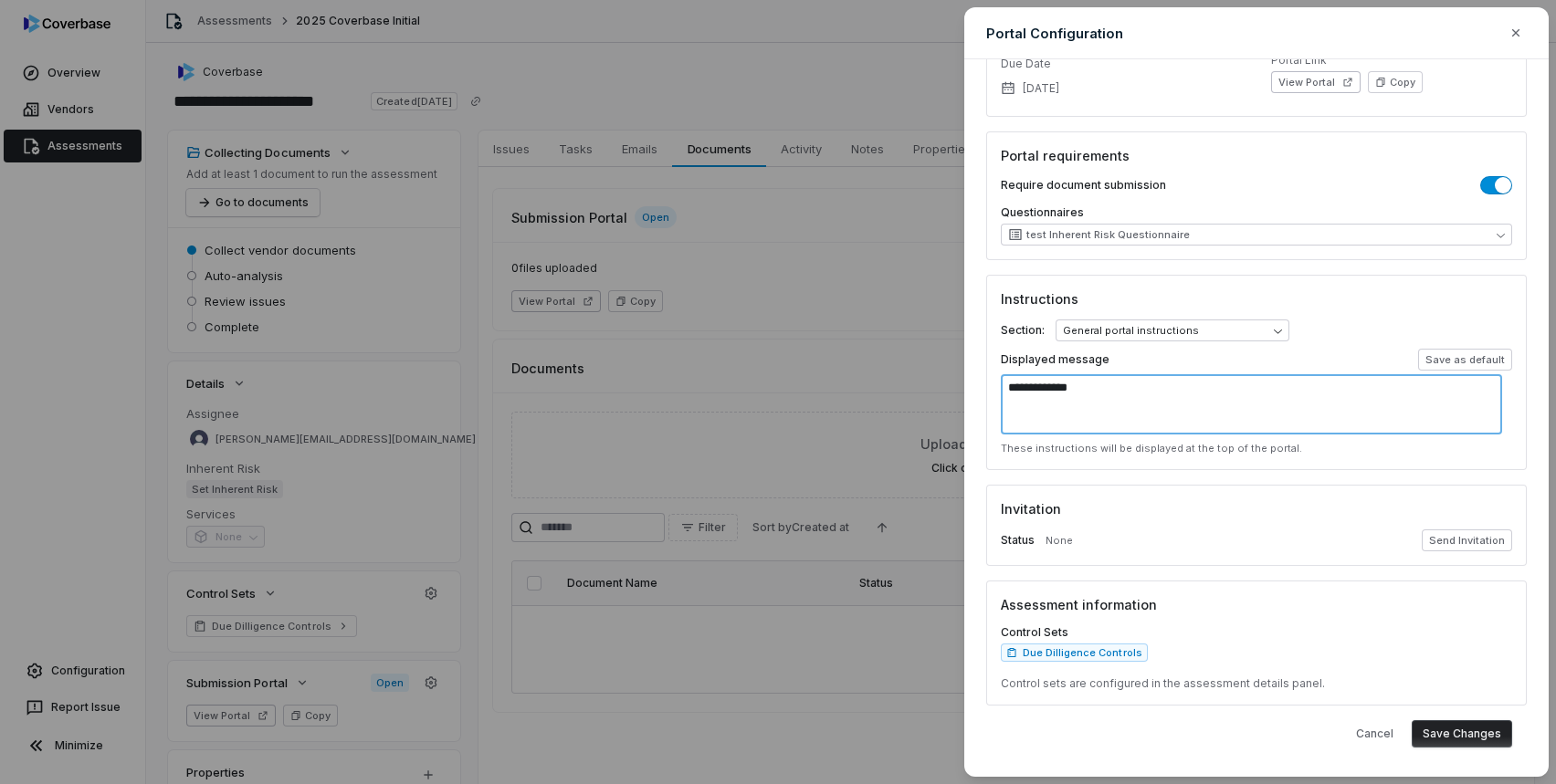
type textarea "**********"
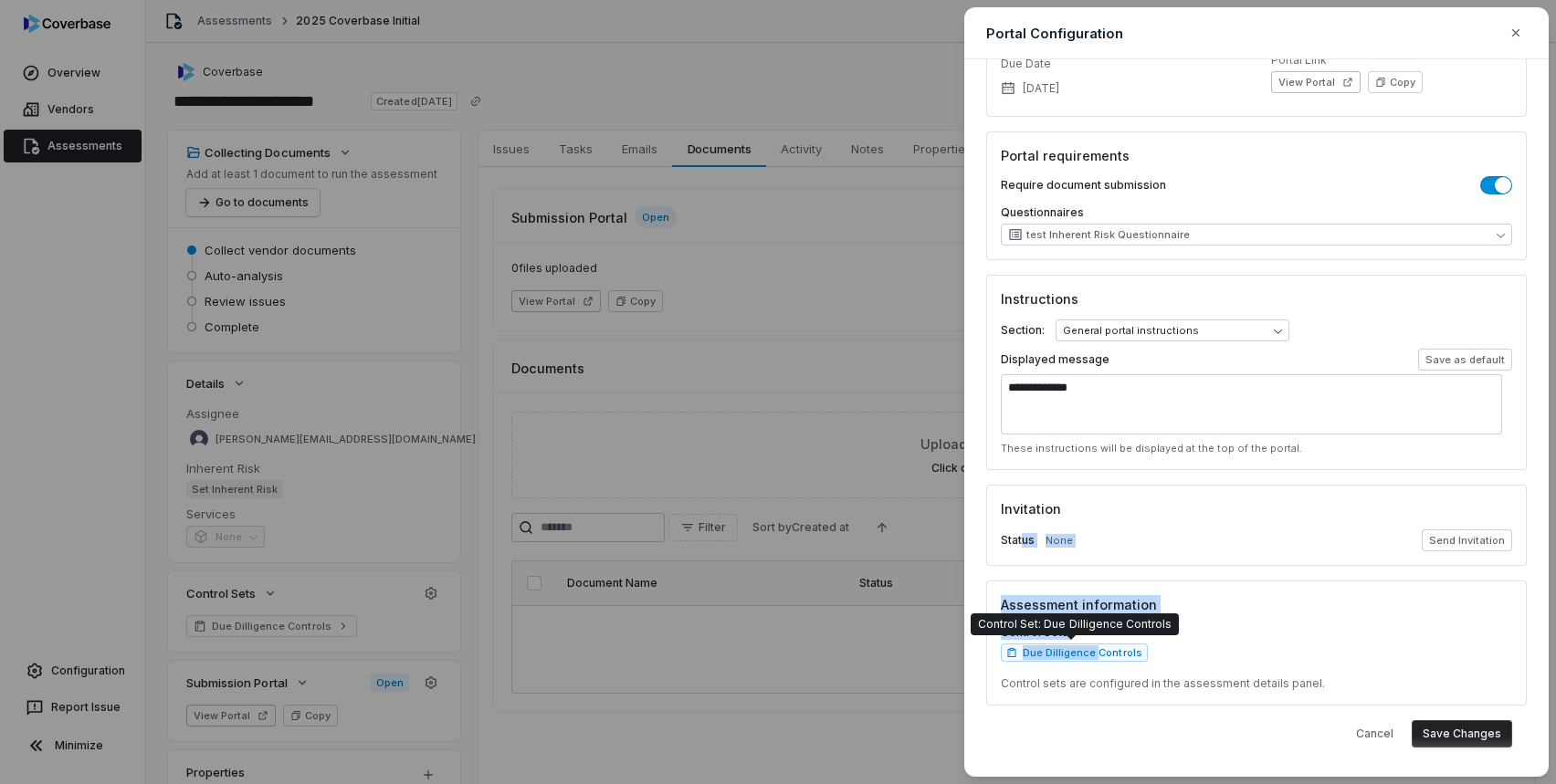
drag, startPoint x: 1024, startPoint y: 543, endPoint x: 1320, endPoint y: 612, distance: 303.9
click at [1103, 656] on form "**********" at bounding box center [1256, 305] width 541 height 800
click at [1335, 607] on h3 "Assessment information" at bounding box center [1256, 605] width 512 height 19
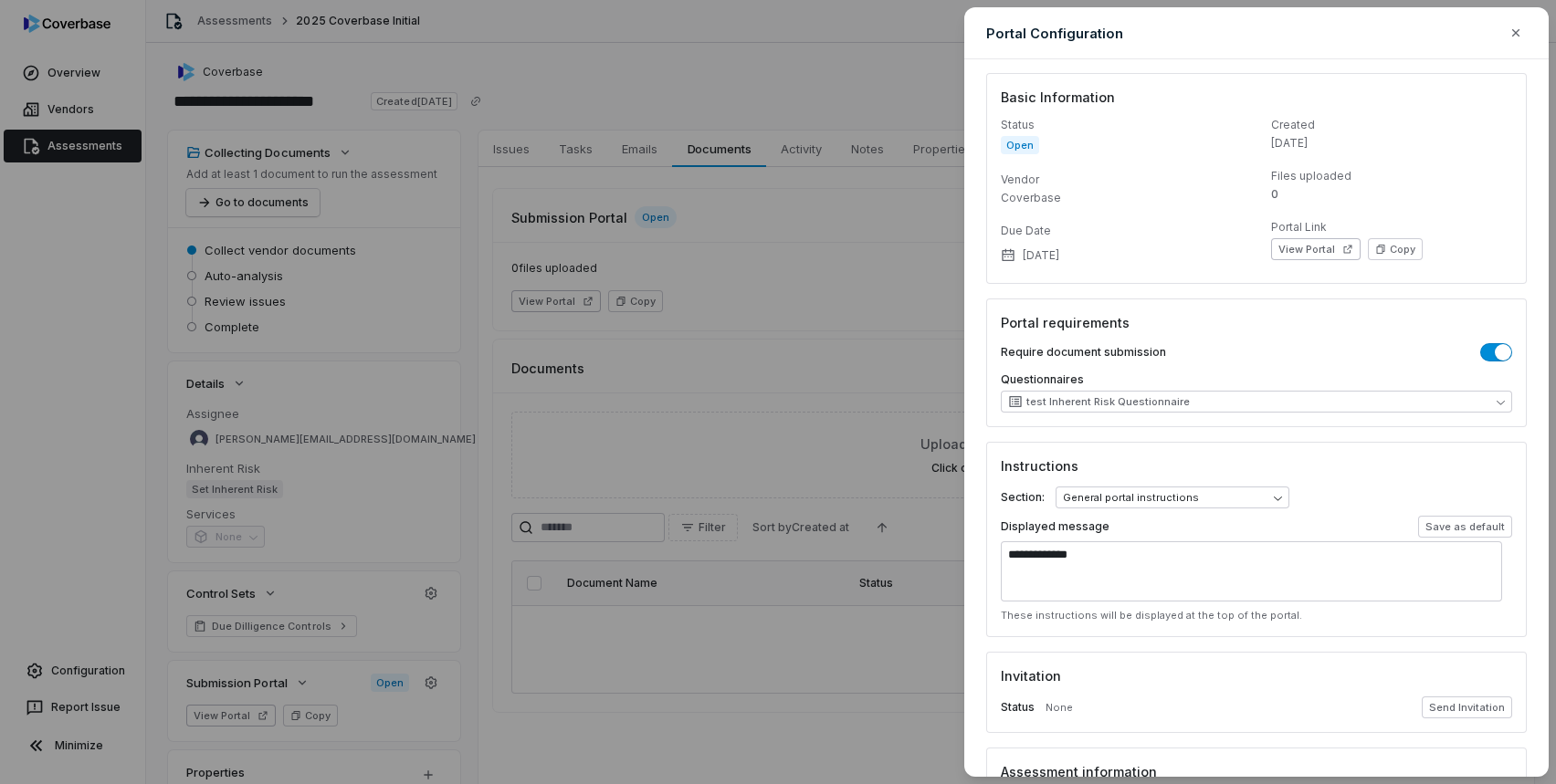
scroll to position [0, 0]
click at [1306, 255] on button "View Portal" at bounding box center [1316, 250] width 90 height 22
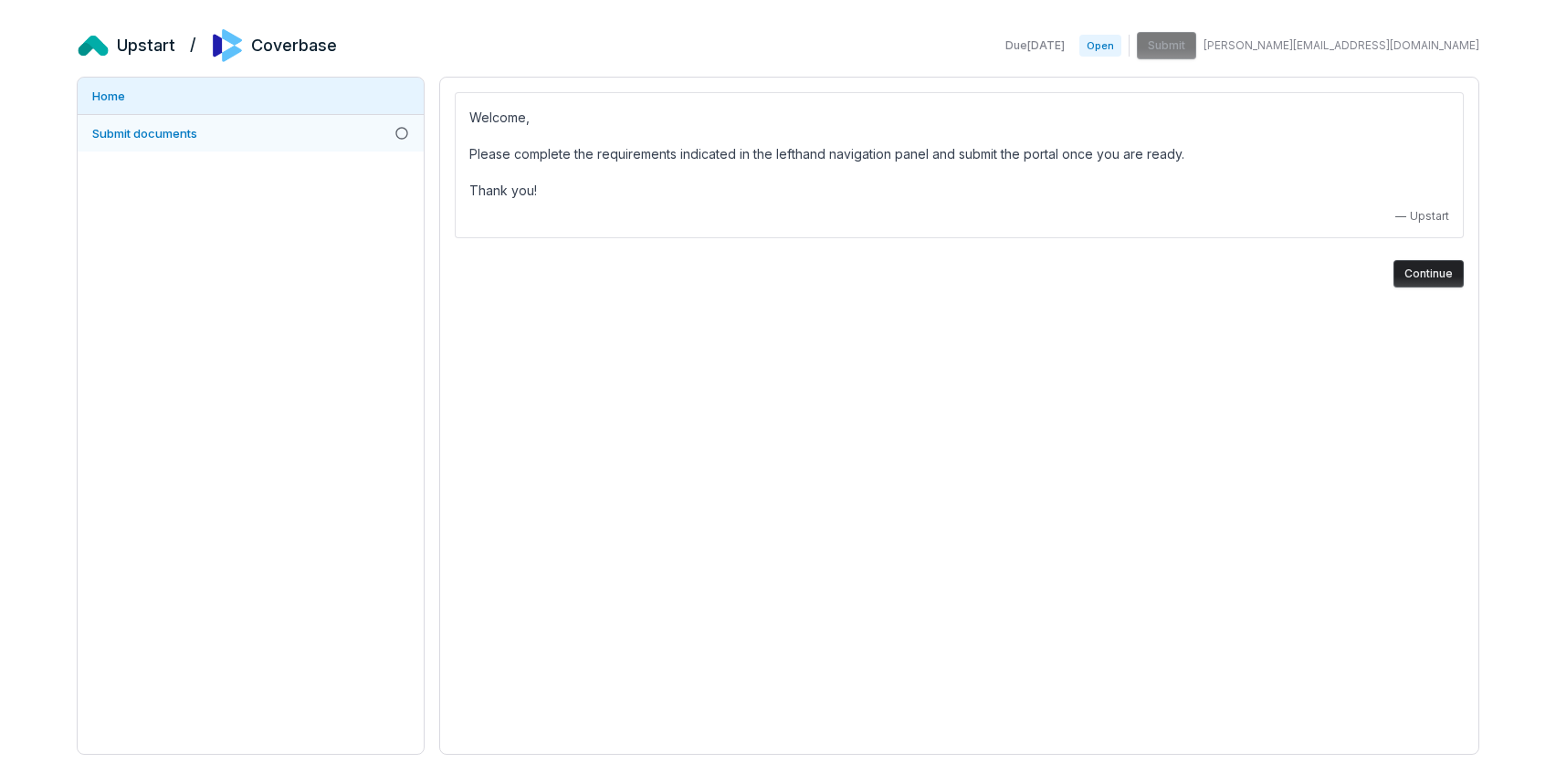
click at [128, 124] on link "Submit documents" at bounding box center [250, 133] width 346 height 37
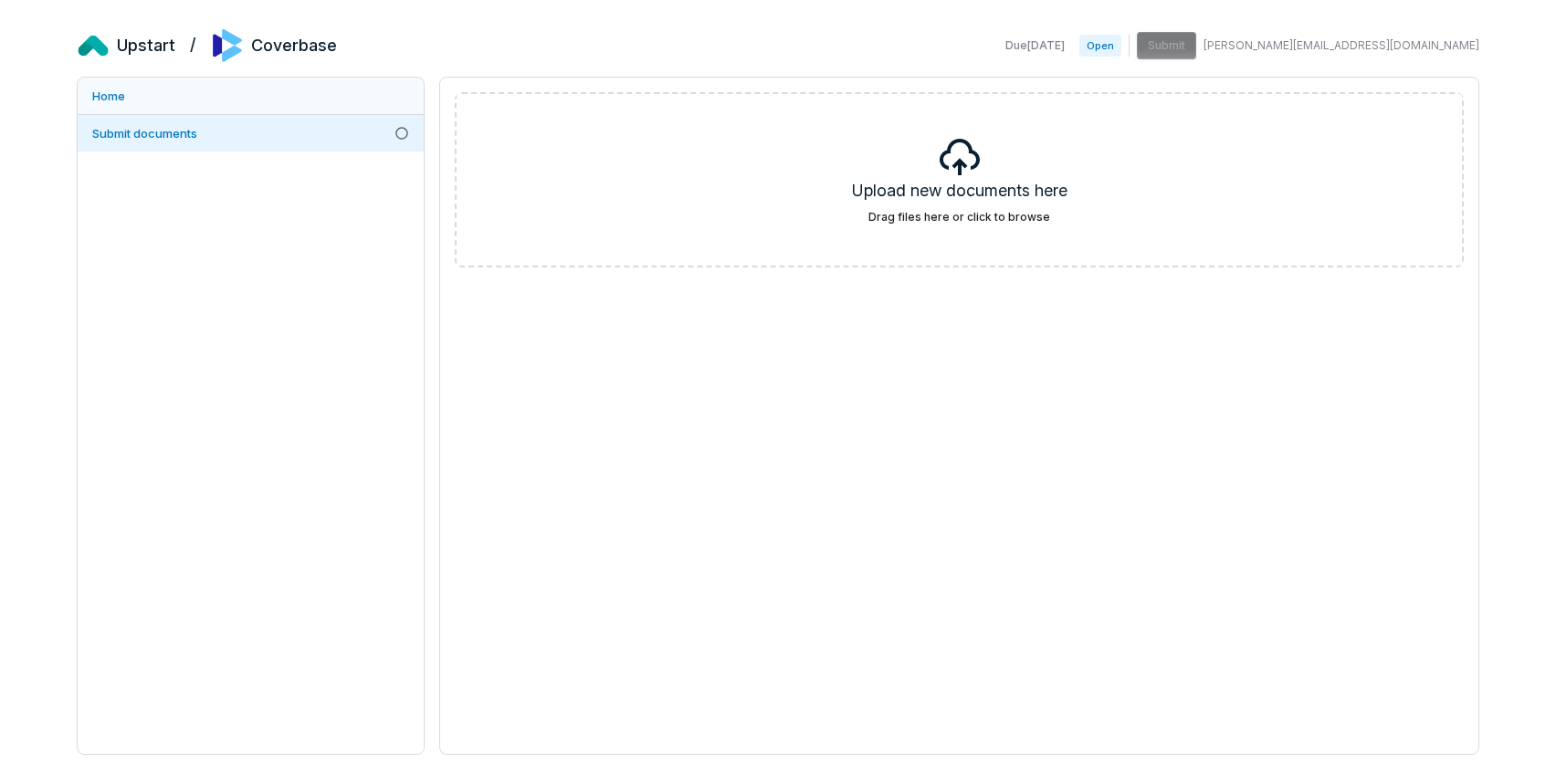
click at [142, 98] on link "Home" at bounding box center [250, 95] width 346 height 37
